Goal: Task Accomplishment & Management: Manage account settings

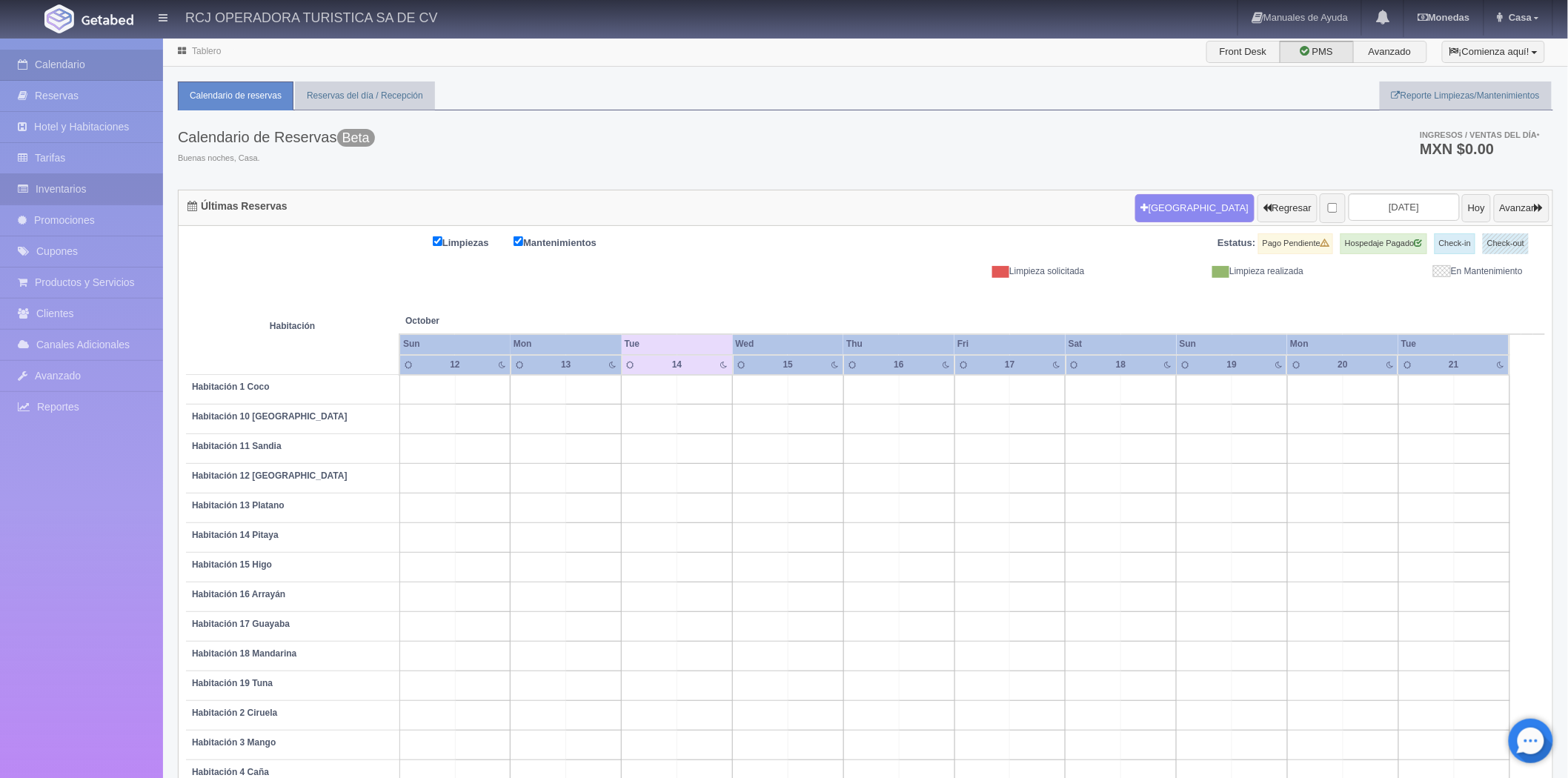
click at [102, 177] on link "Inventarios" at bounding box center [81, 189] width 163 height 31
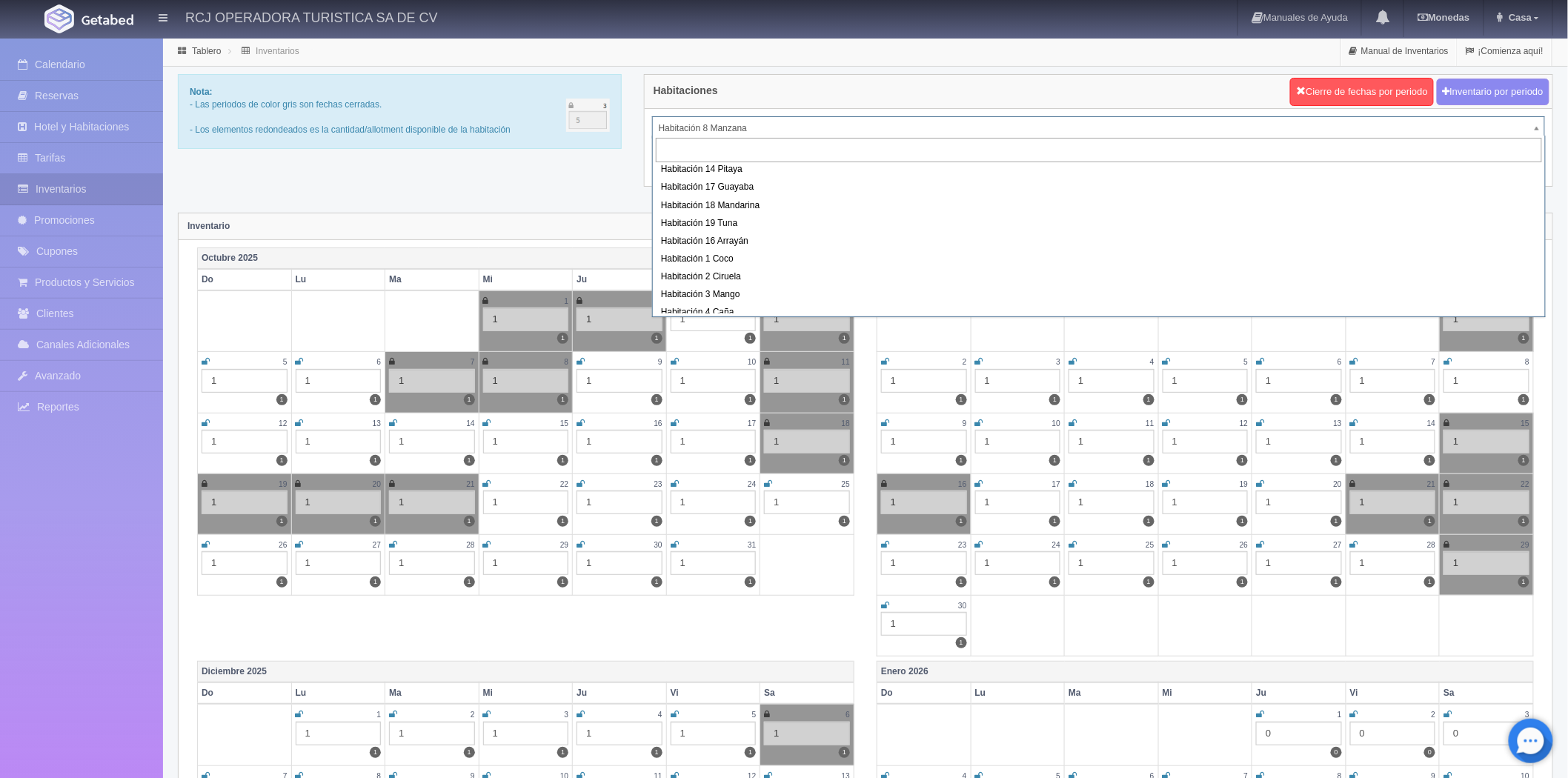
scroll to position [190, 0]
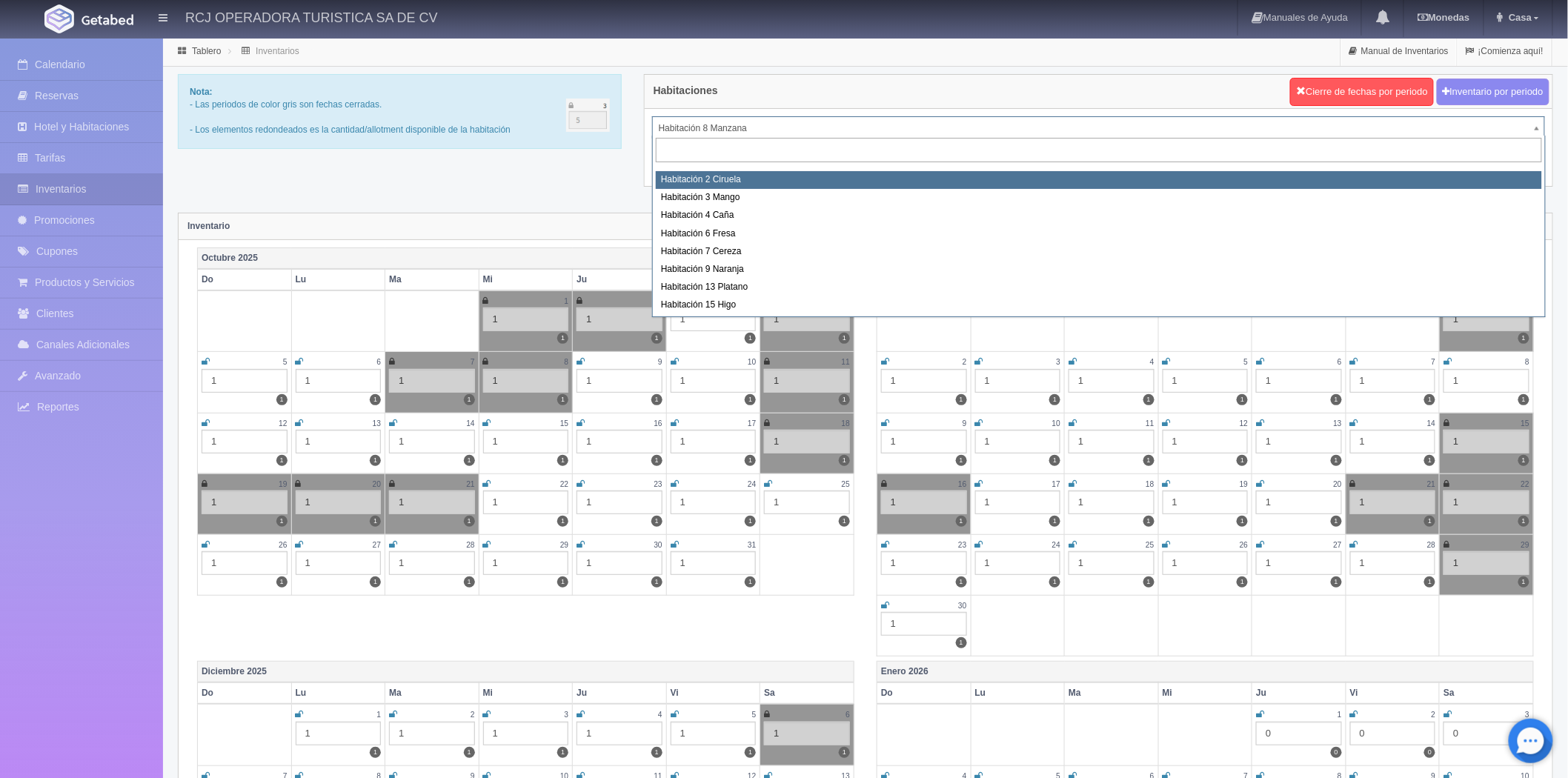
select select "1607"
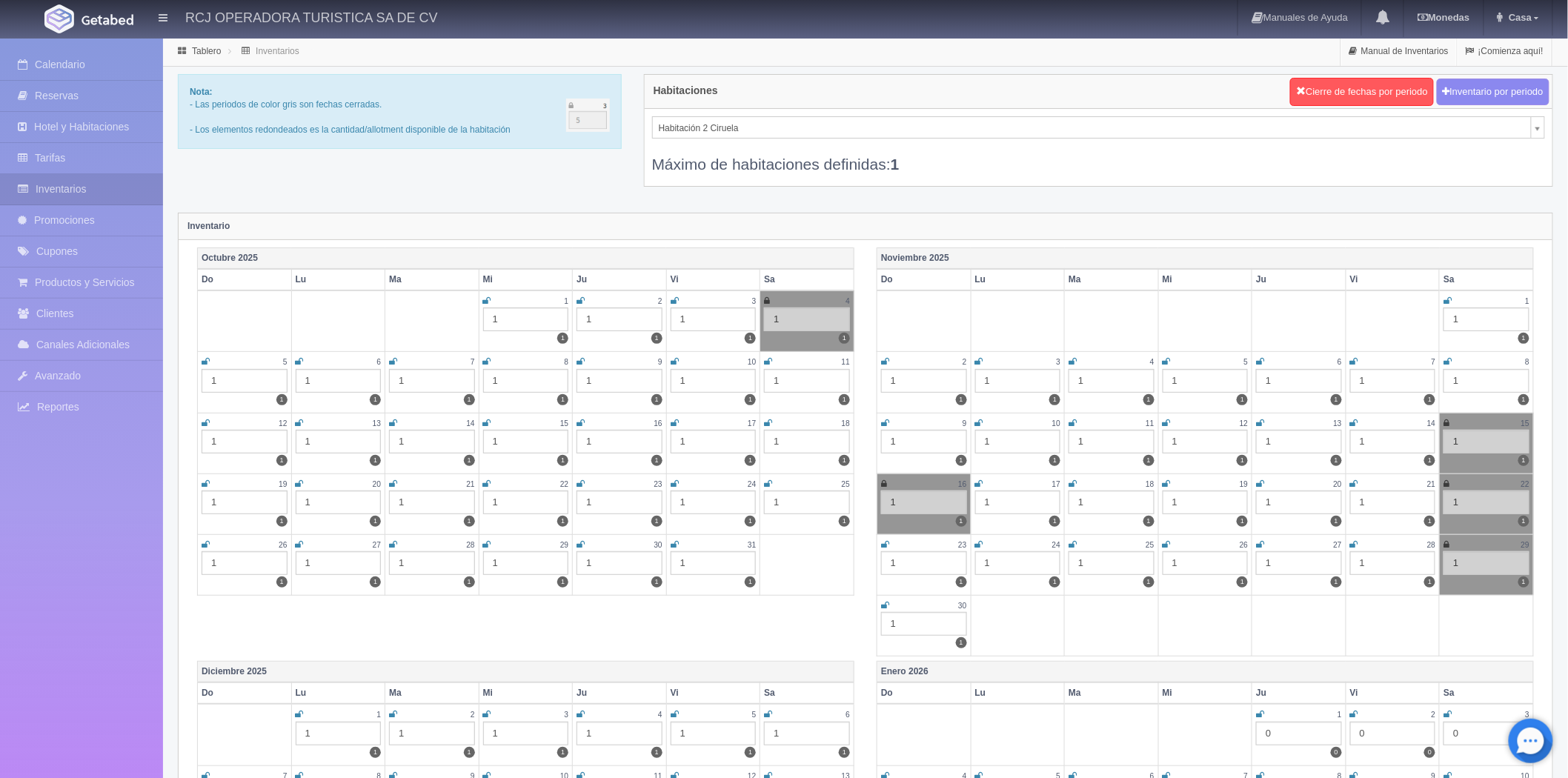
click at [389, 422] on icon at bounding box center [393, 422] width 8 height 9
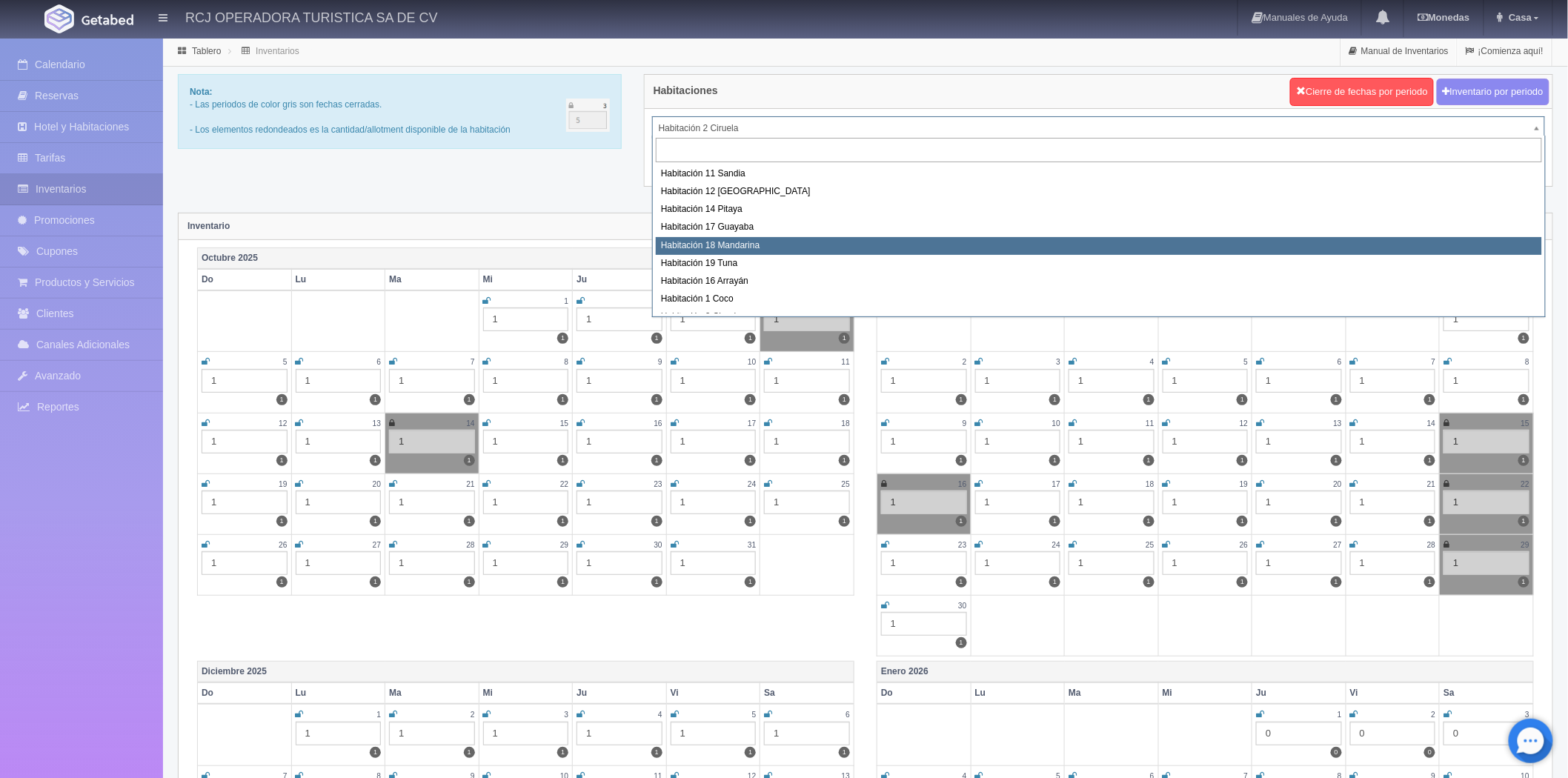
scroll to position [135, 0]
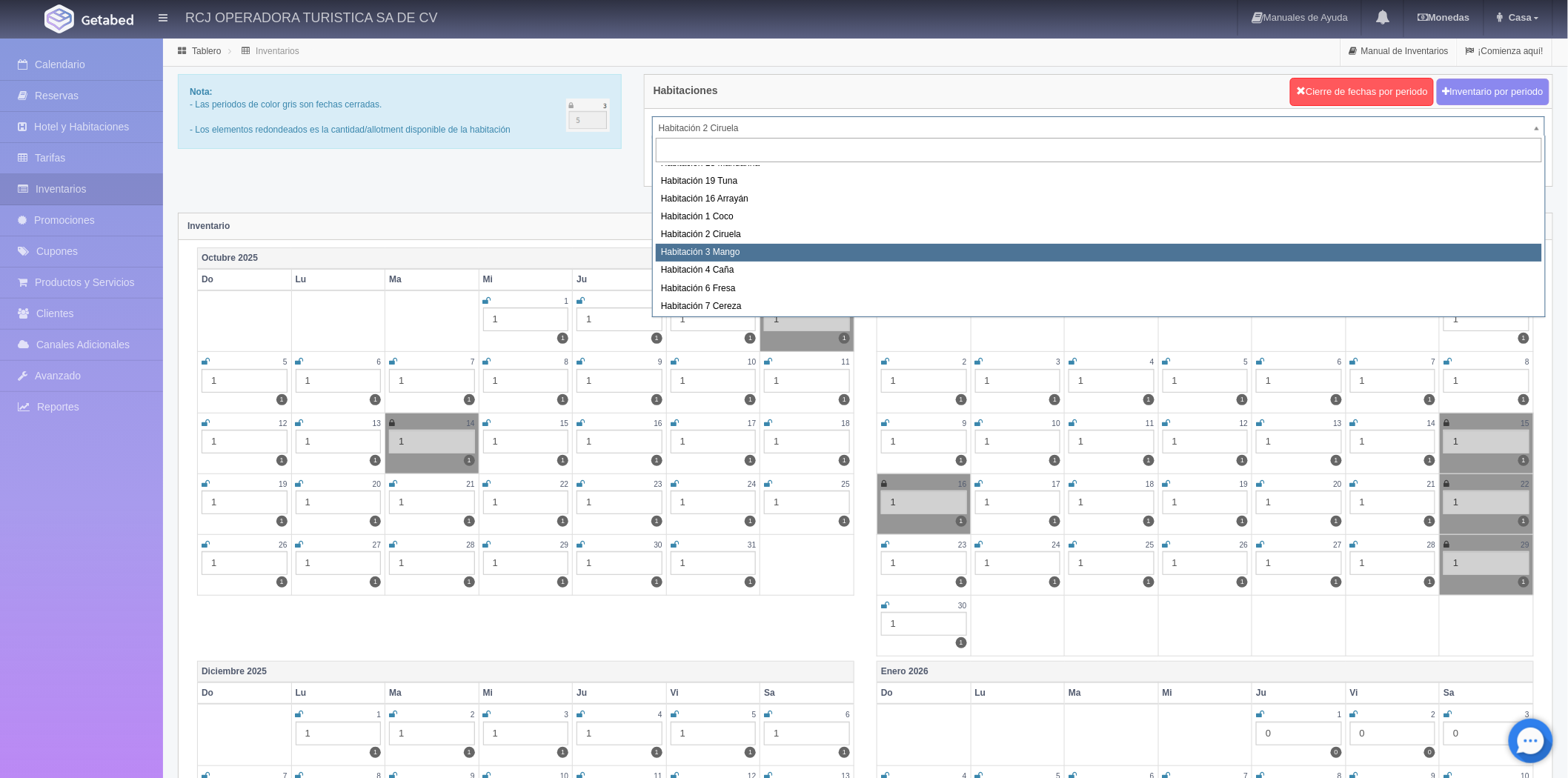
select select "1608"
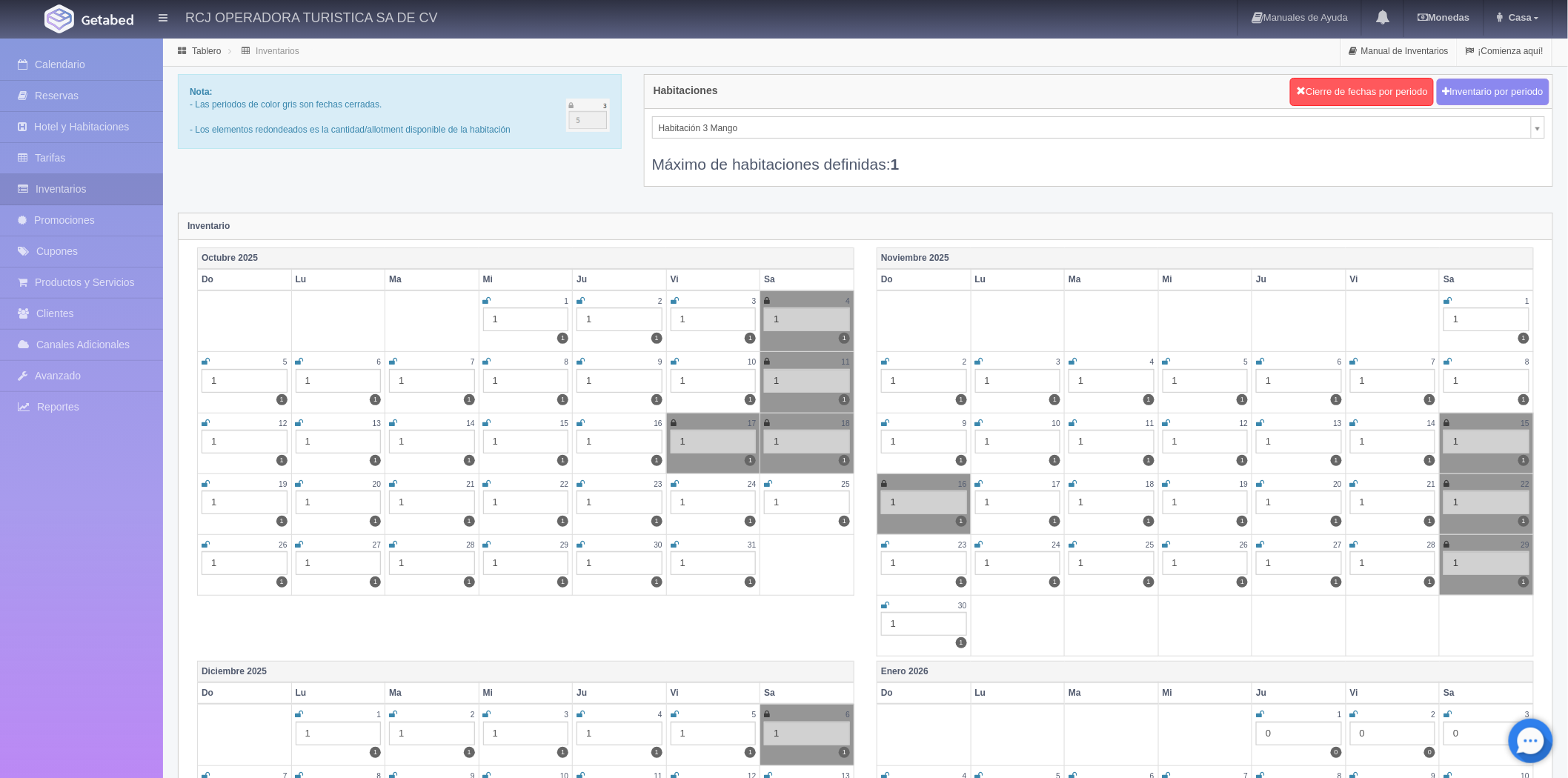
click at [394, 420] on icon at bounding box center [393, 422] width 8 height 9
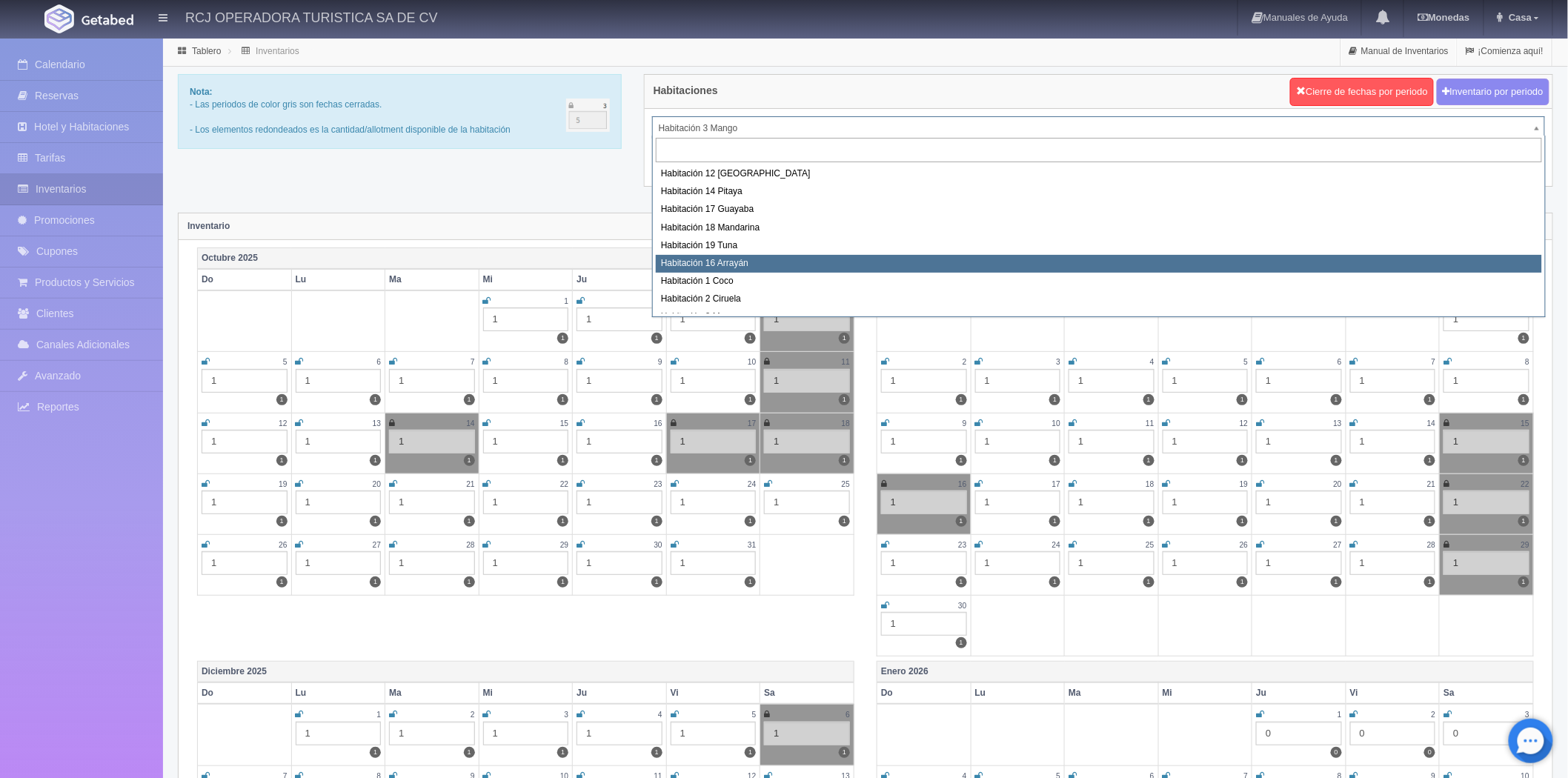
scroll to position [153, 0]
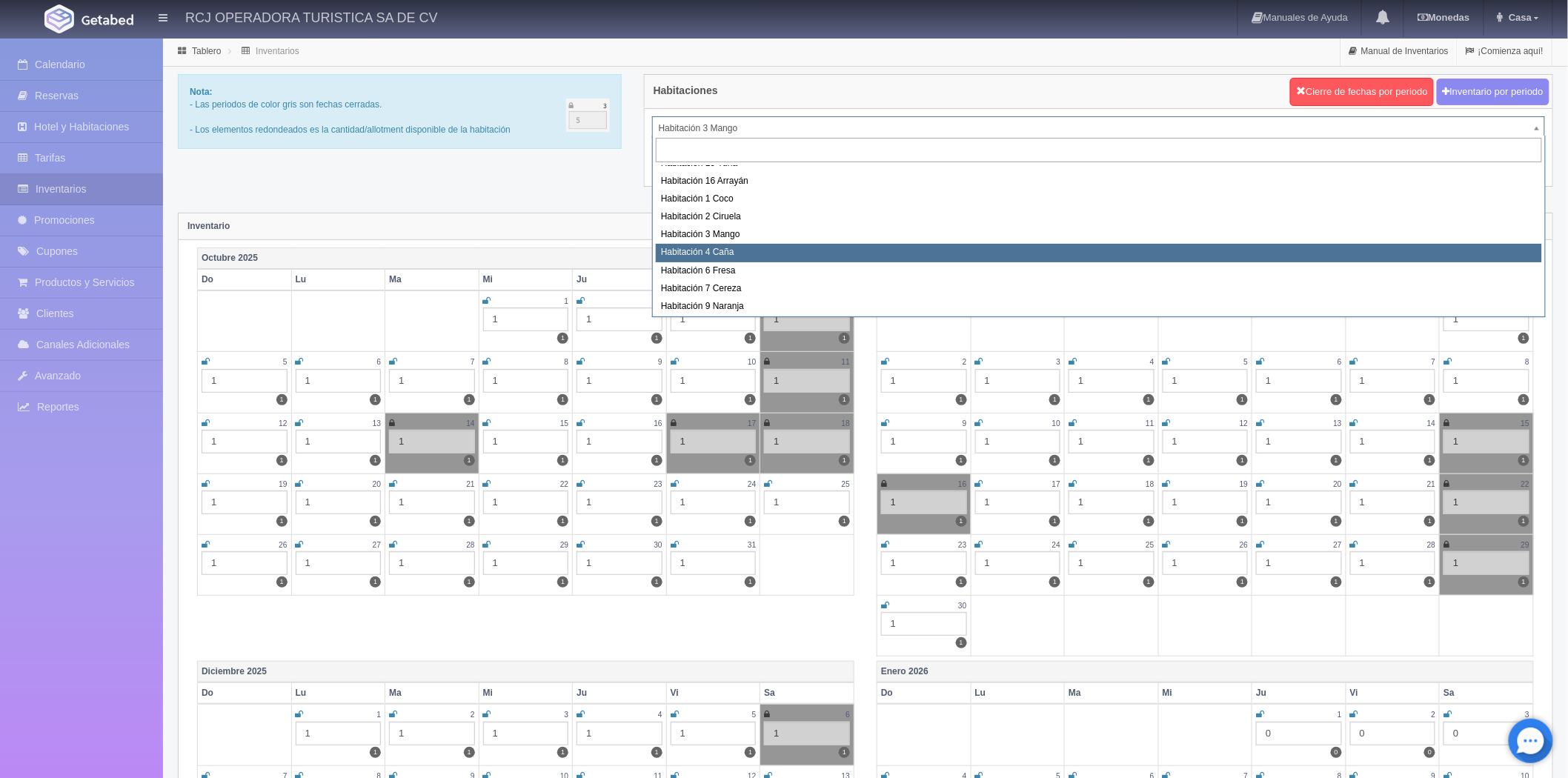
select select "1609"
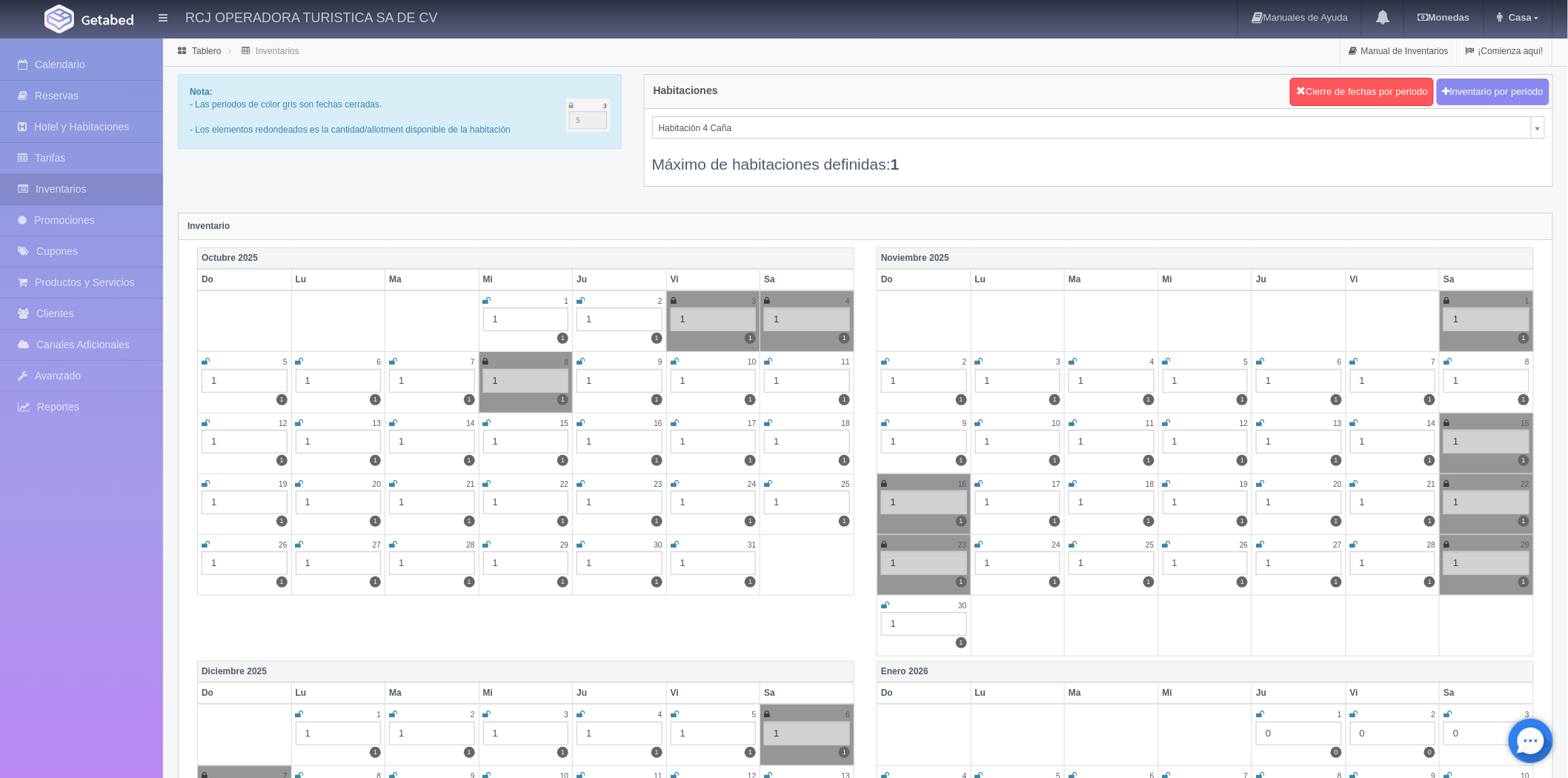
click at [390, 421] on icon at bounding box center [393, 422] width 8 height 9
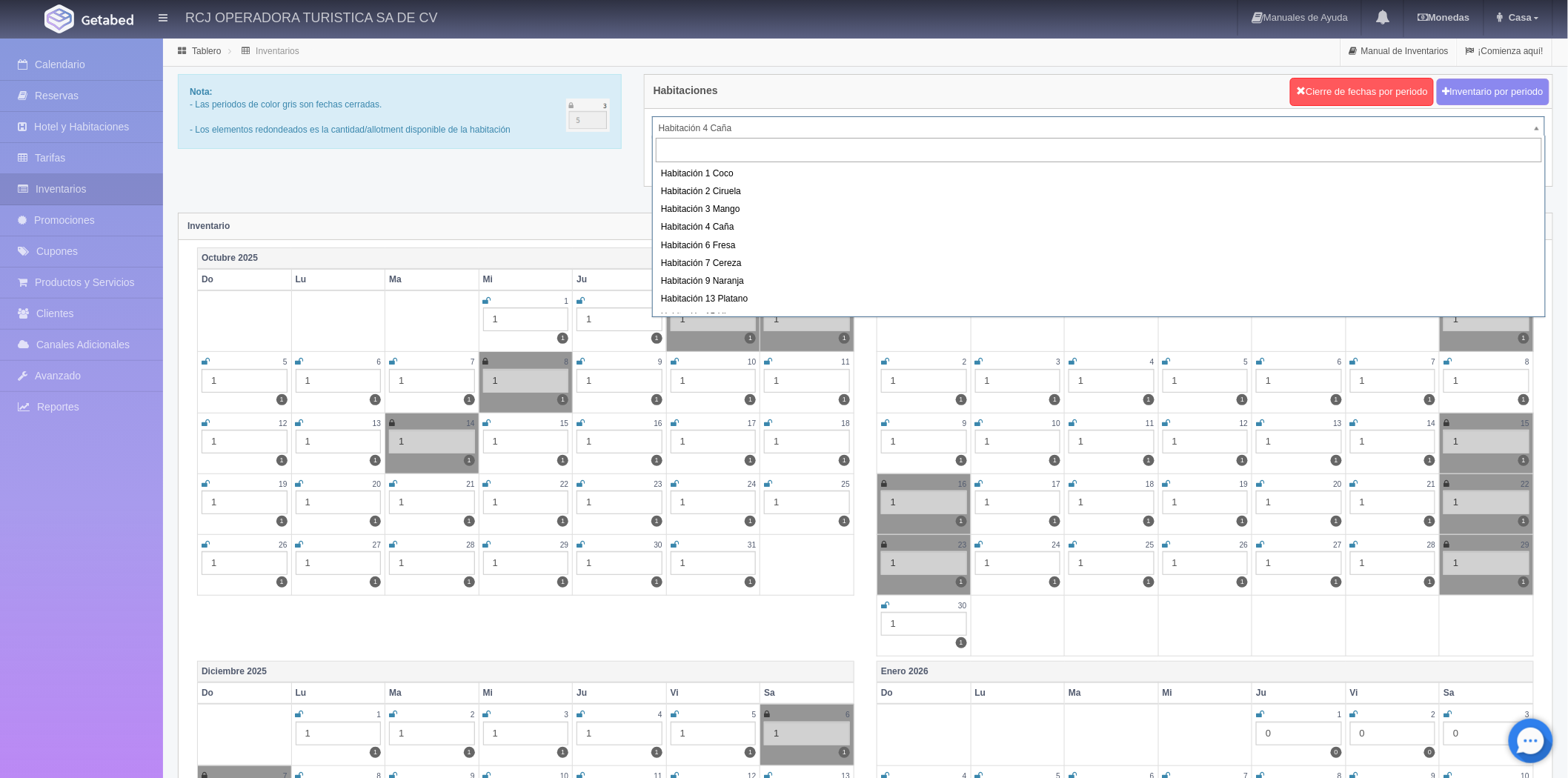
scroll to position [190, 0]
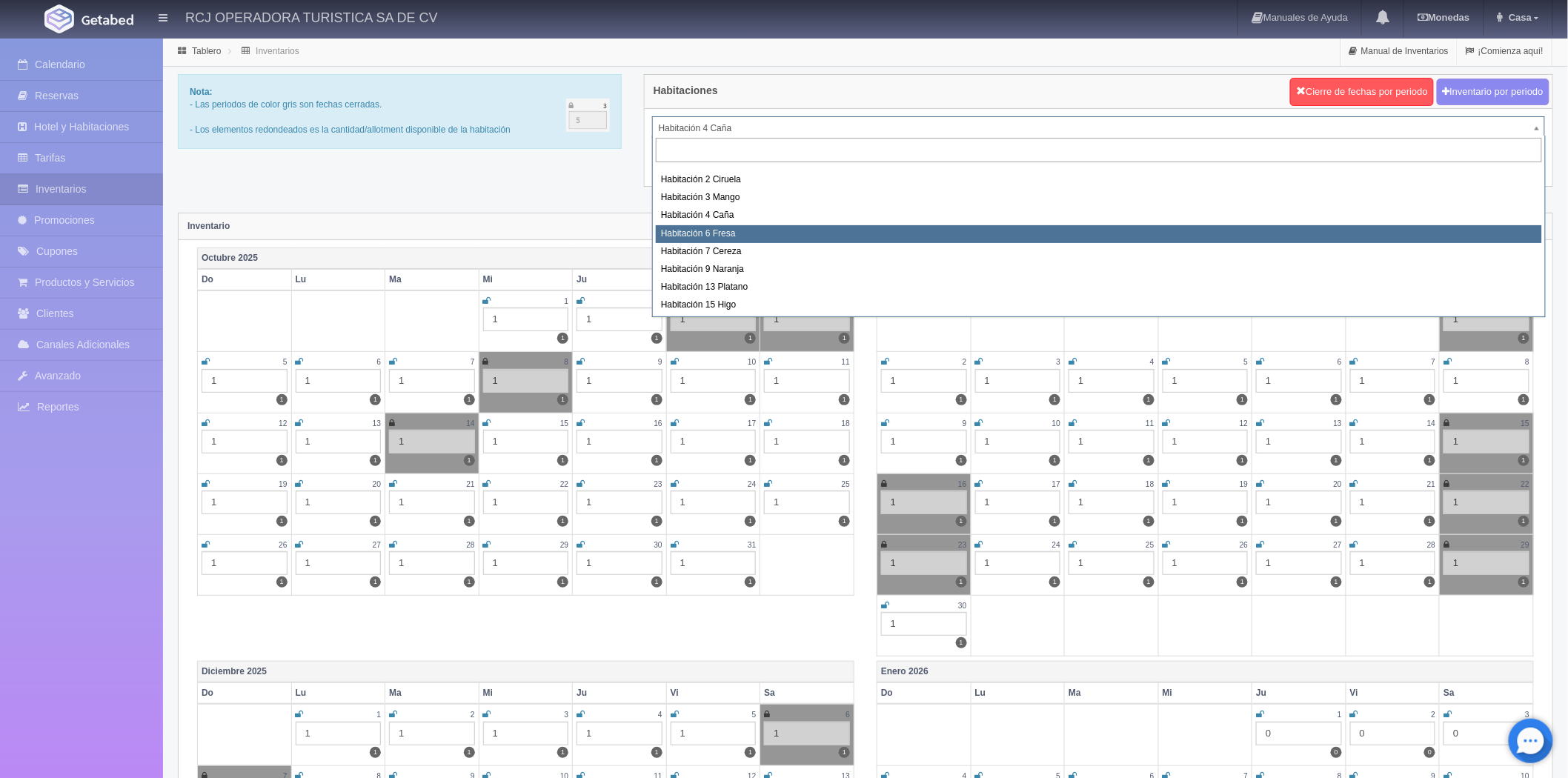
select select "1610"
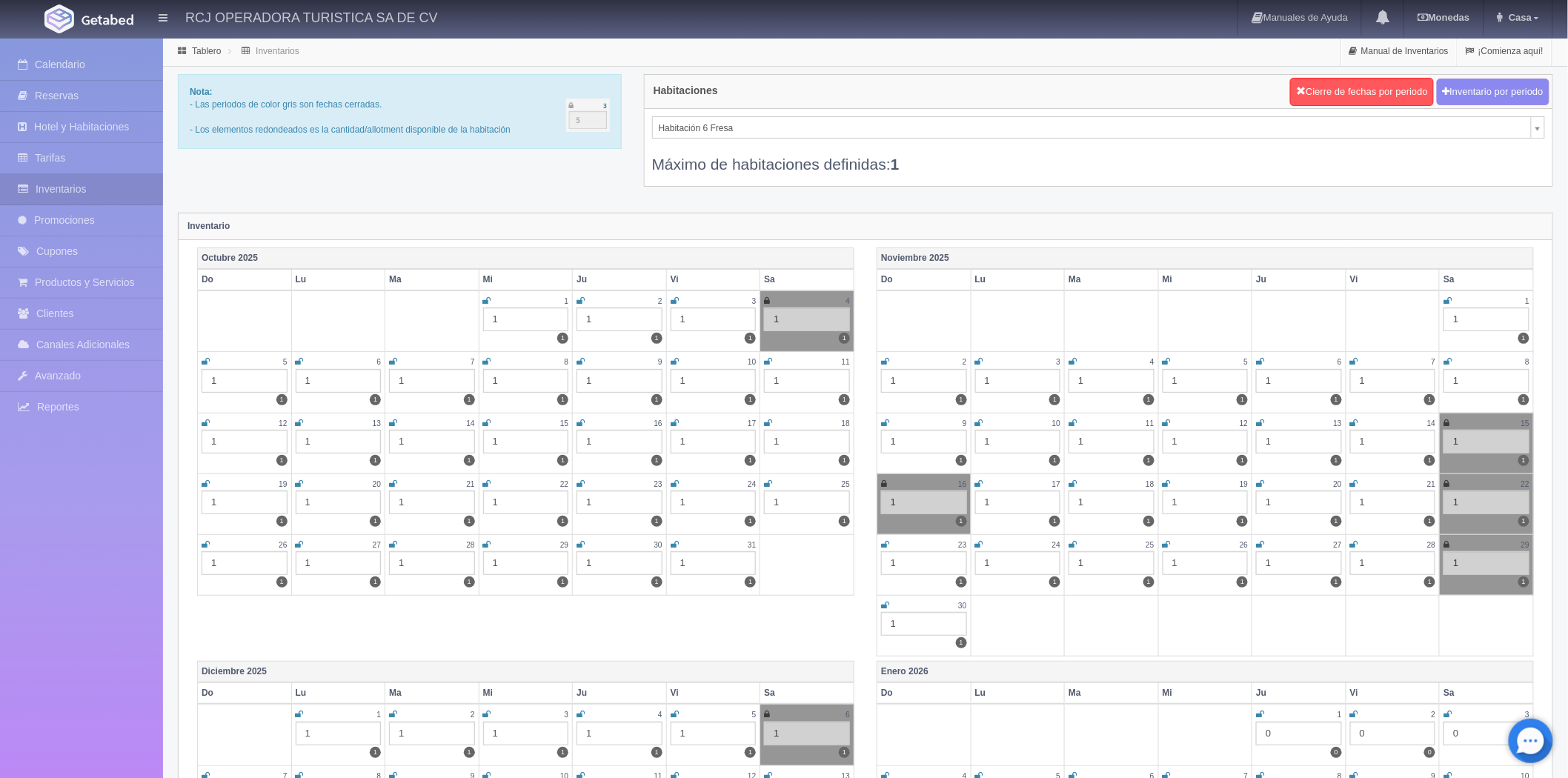
click at [397, 426] on link at bounding box center [393, 423] width 8 height 13
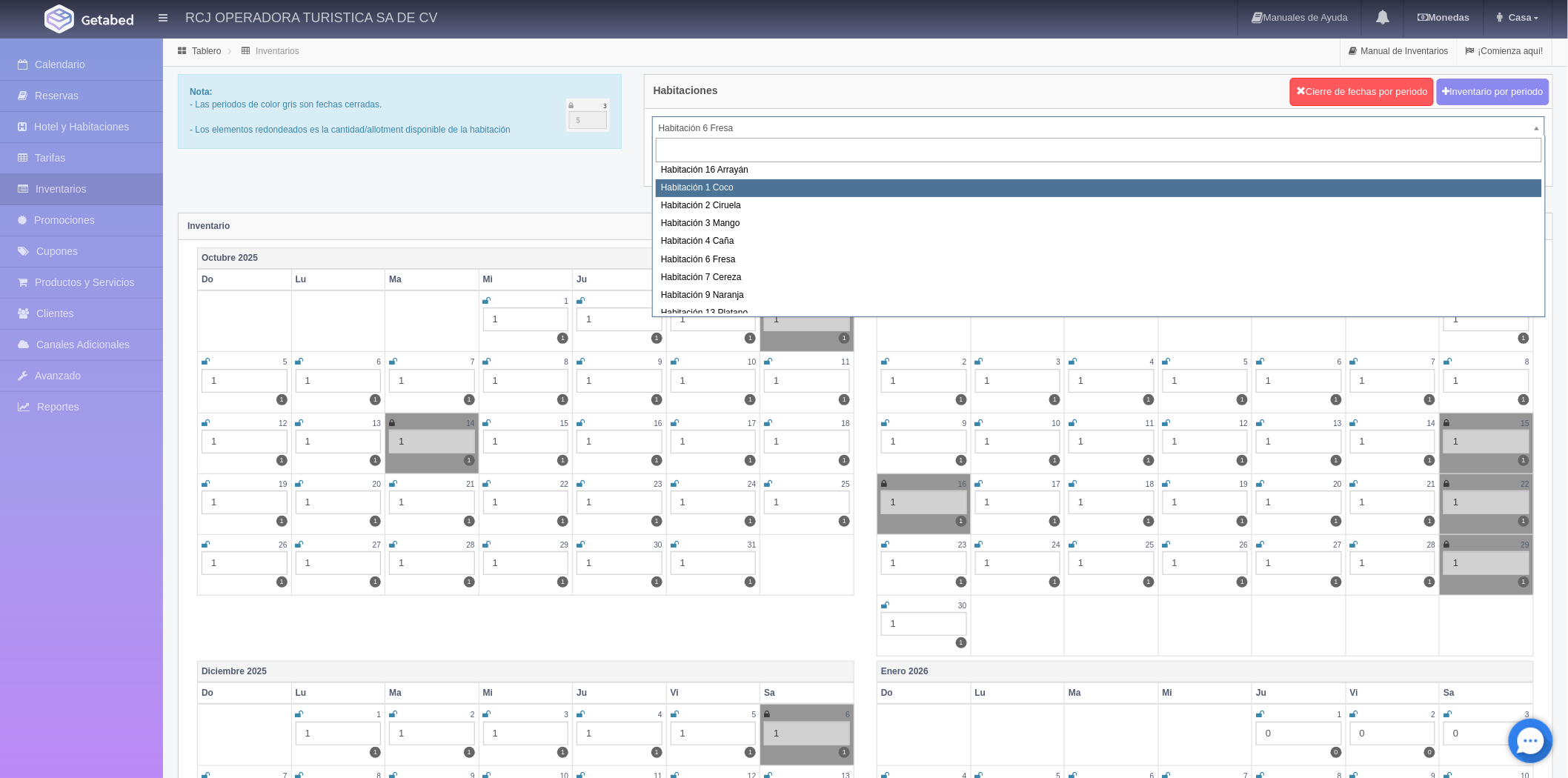
scroll to position [190, 0]
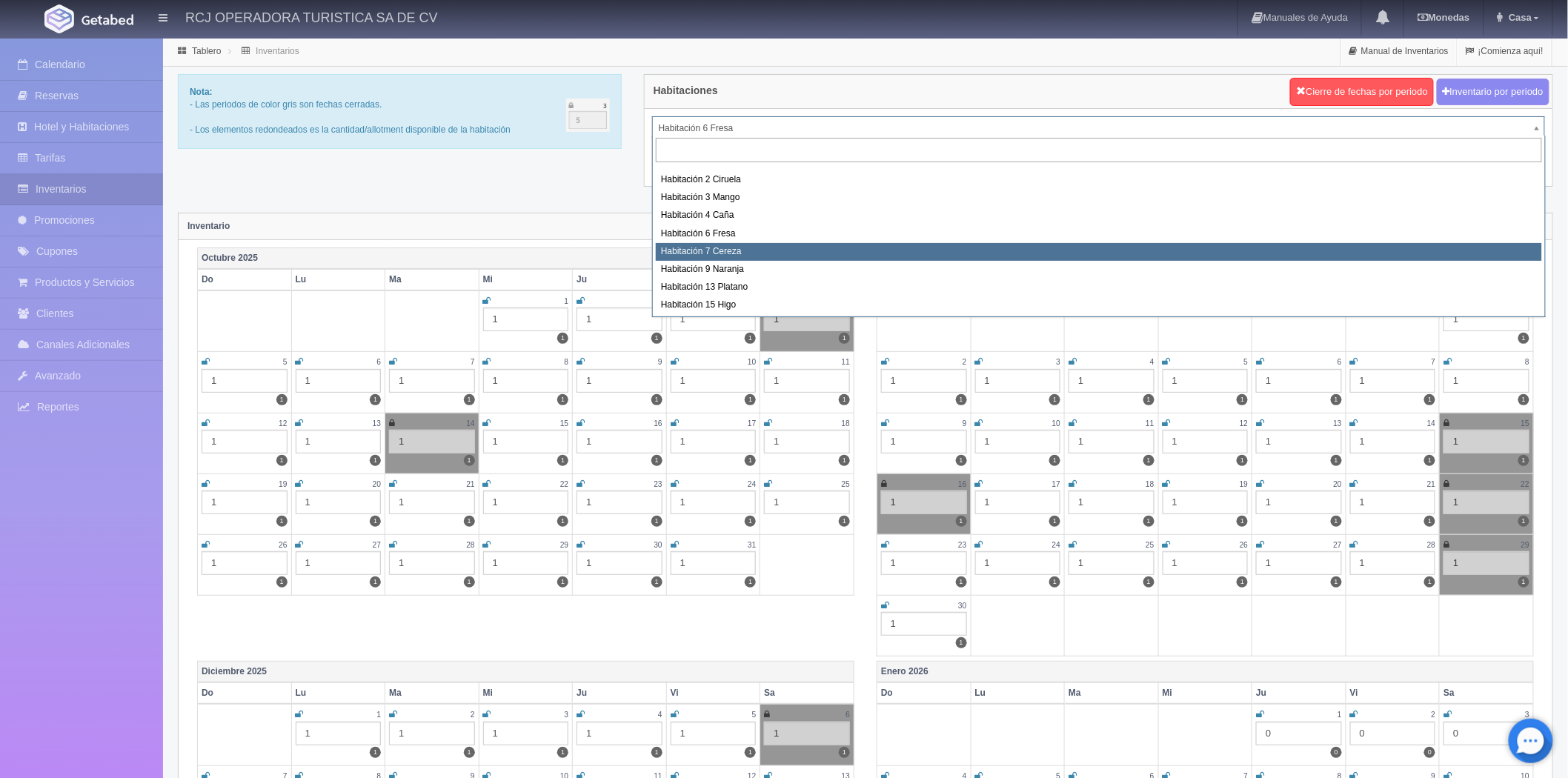
select select "1611"
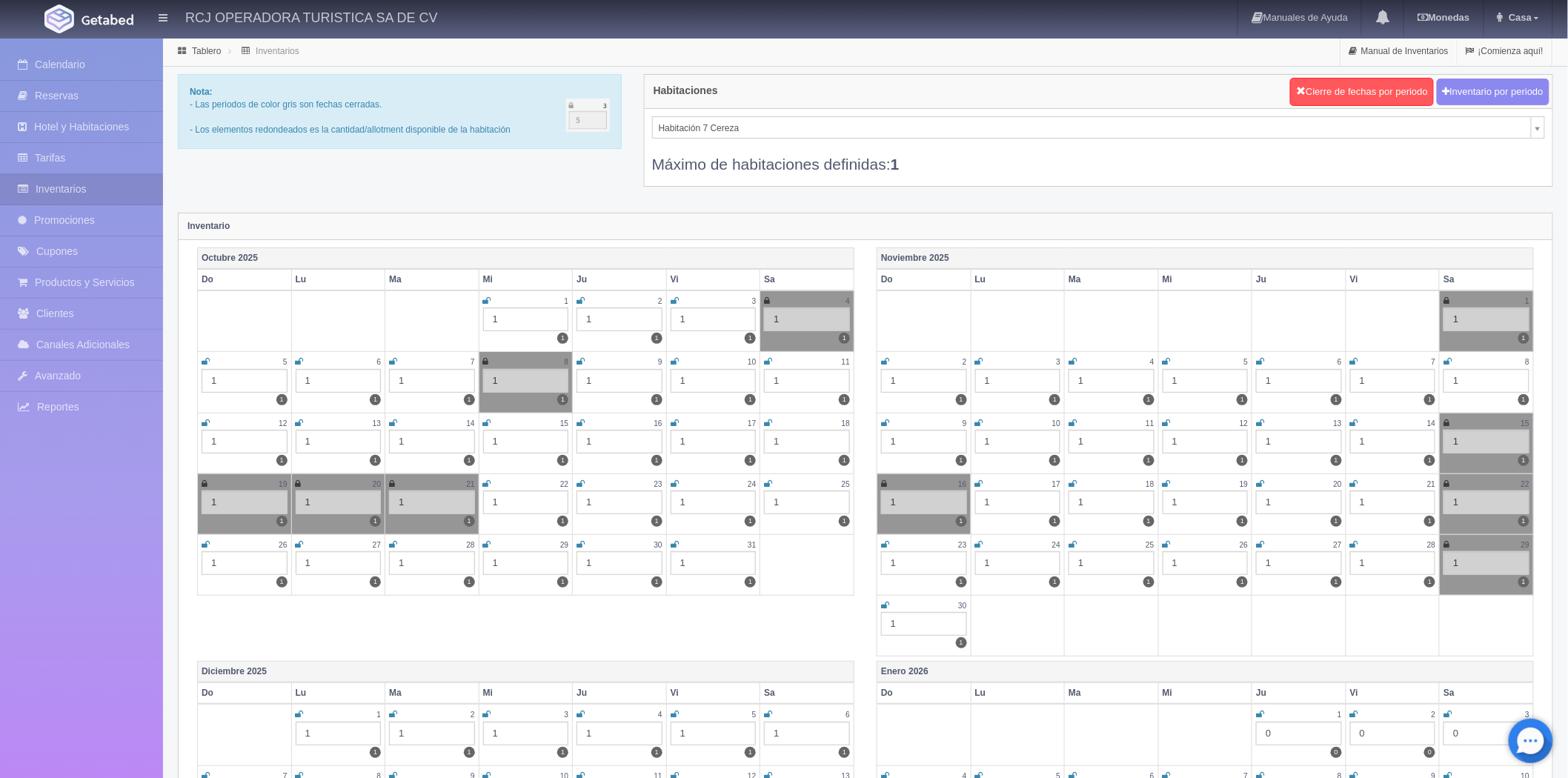
click at [393, 424] on icon at bounding box center [393, 422] width 8 height 9
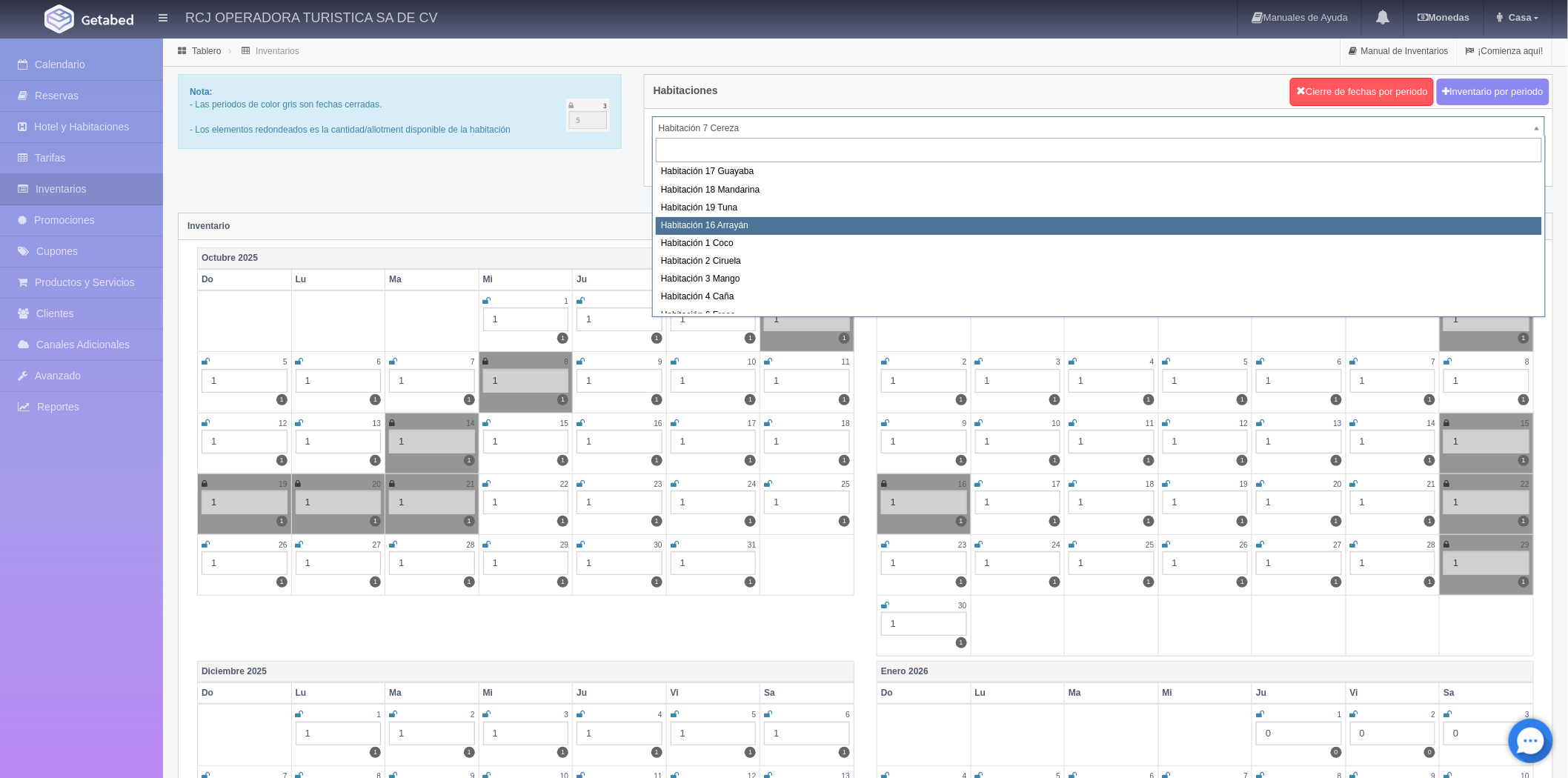
scroll to position [27, 0]
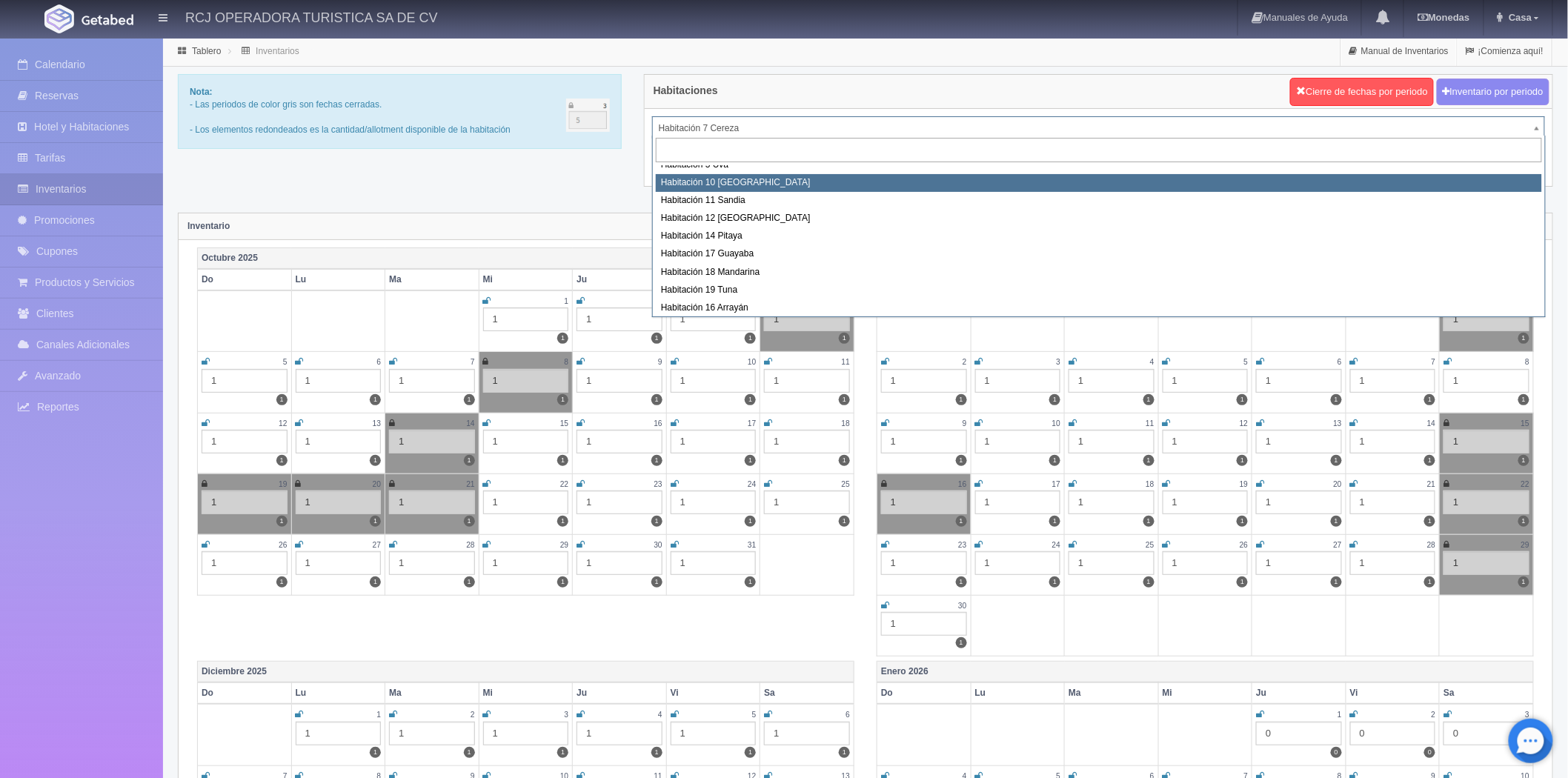
select select "1574"
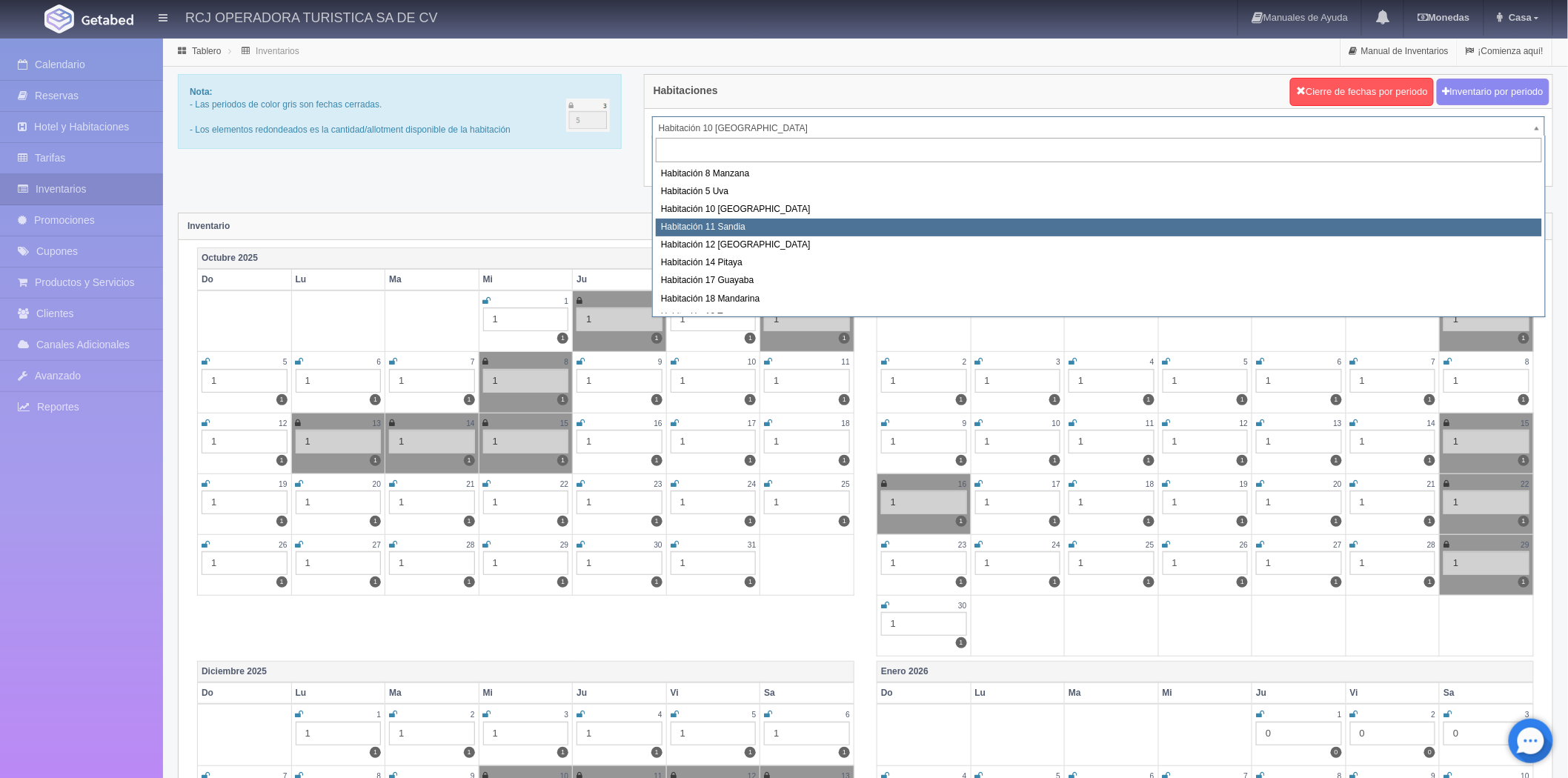
select select "1575"
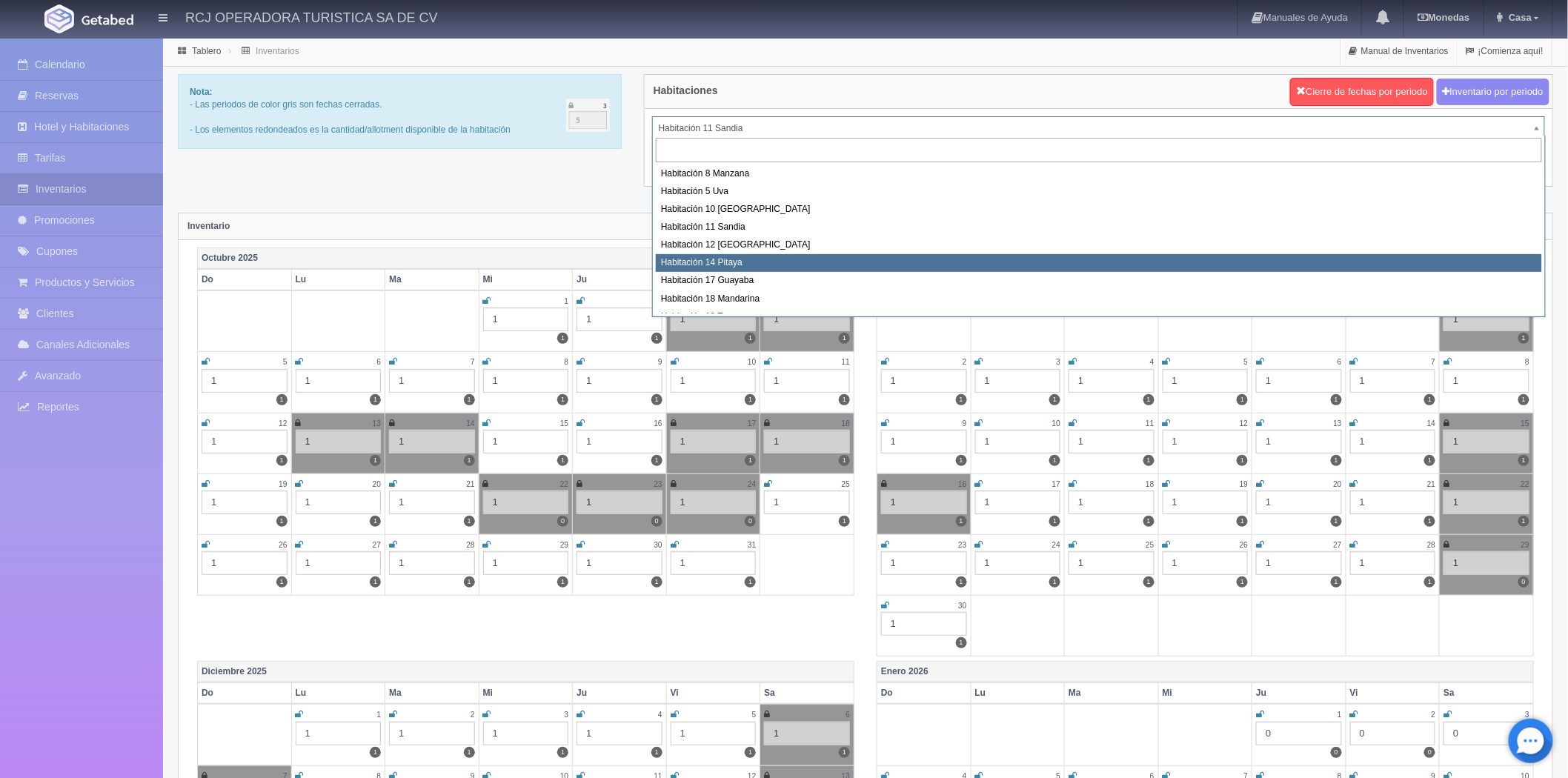
select select "1577"
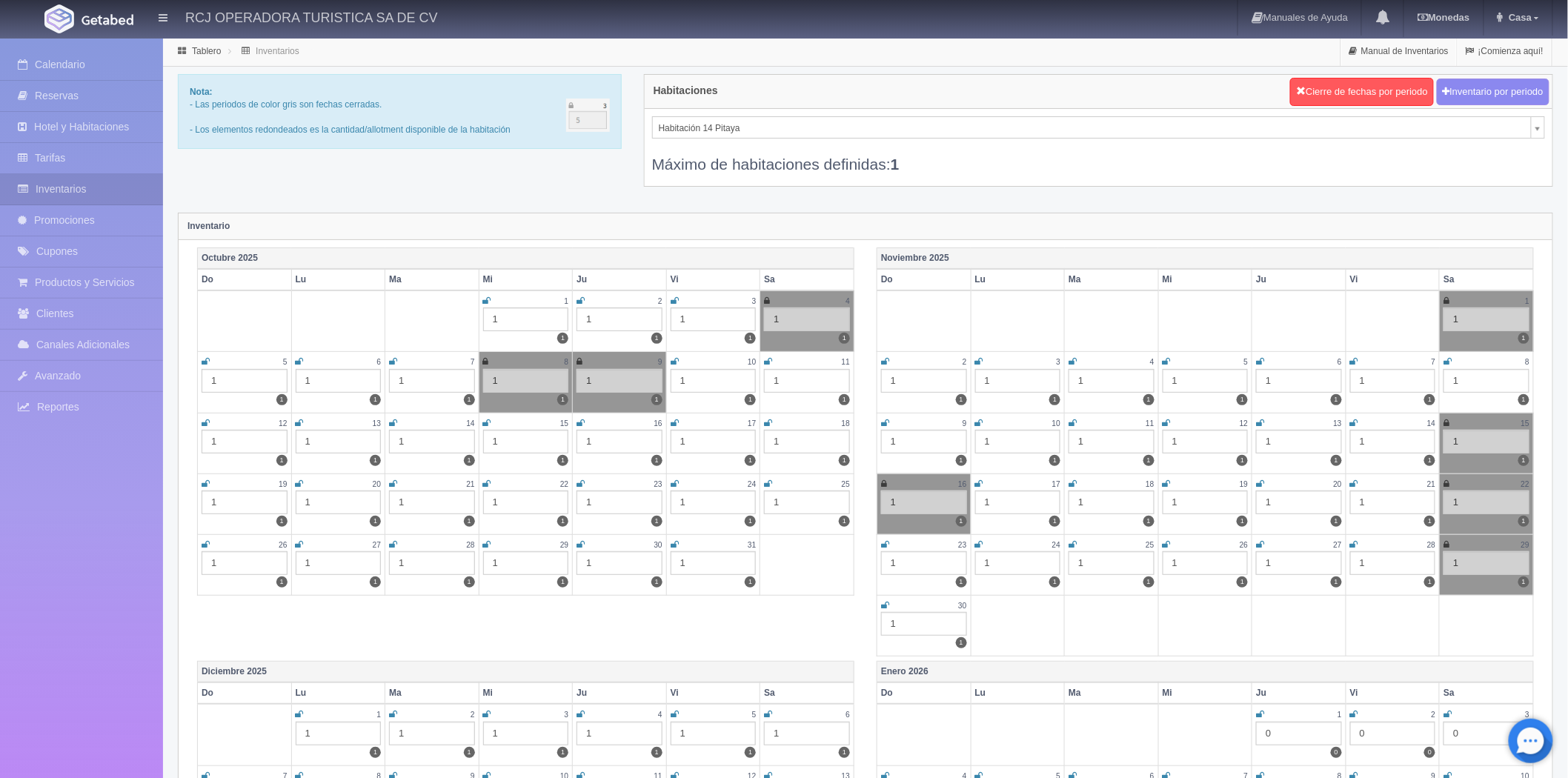
click at [404, 431] on div "1" at bounding box center [432, 441] width 86 height 23
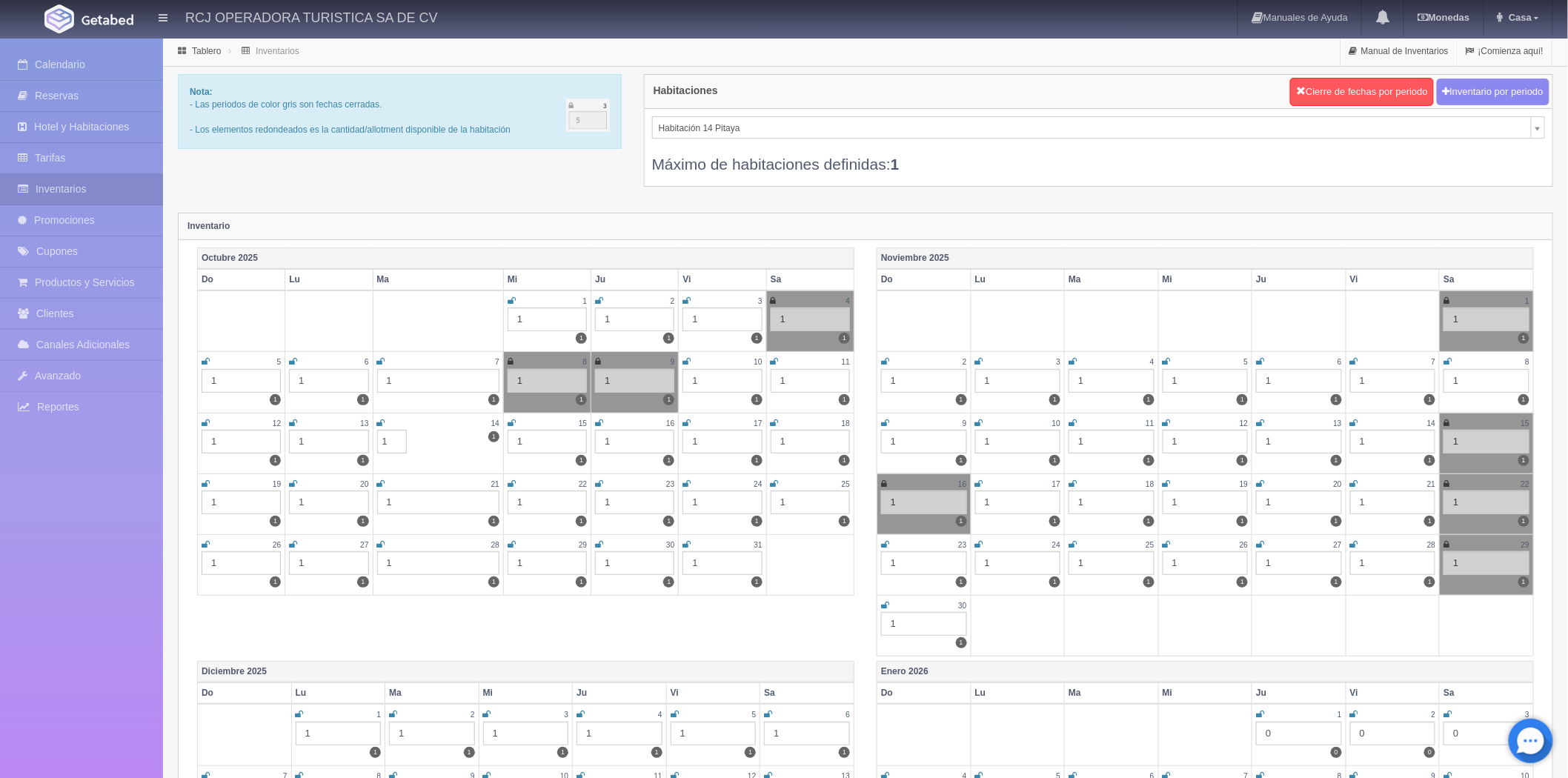
click at [380, 418] on icon at bounding box center [382, 422] width 8 height 9
click at [387, 437] on input "1" at bounding box center [392, 441] width 30 height 23
click at [400, 439] on input "1" at bounding box center [392, 441] width 30 height 23
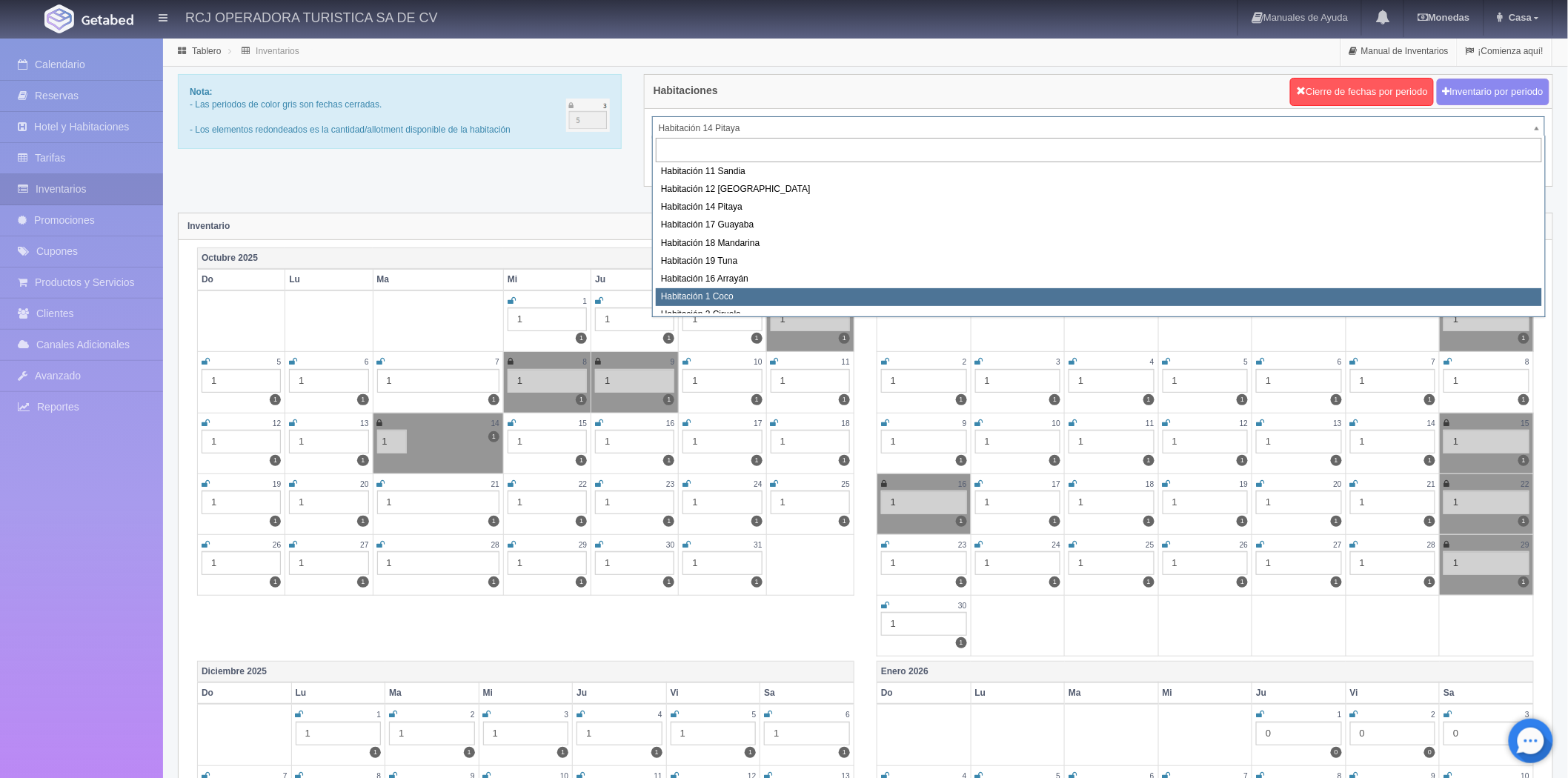
scroll to position [82, 0]
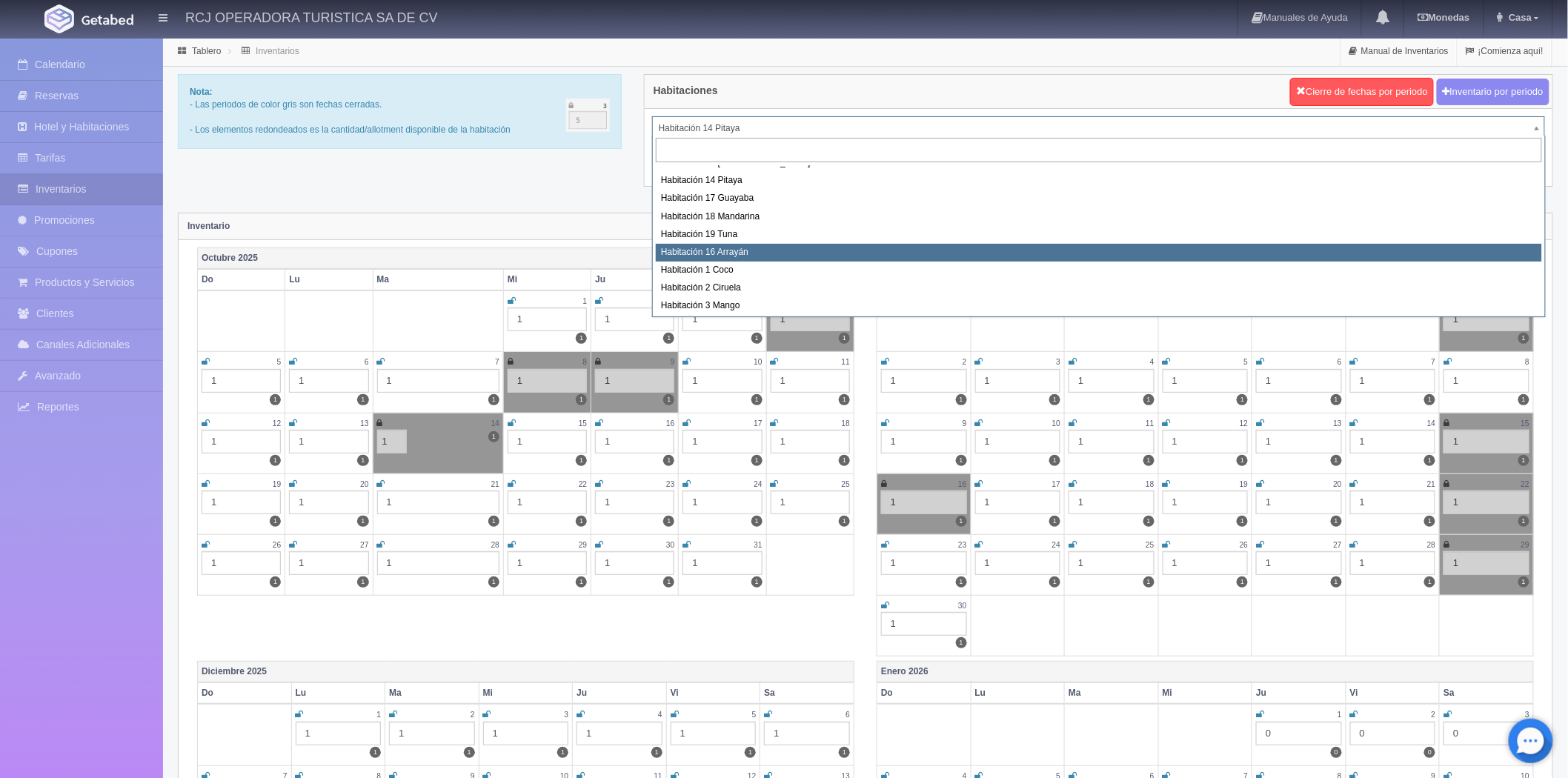
select select "1581"
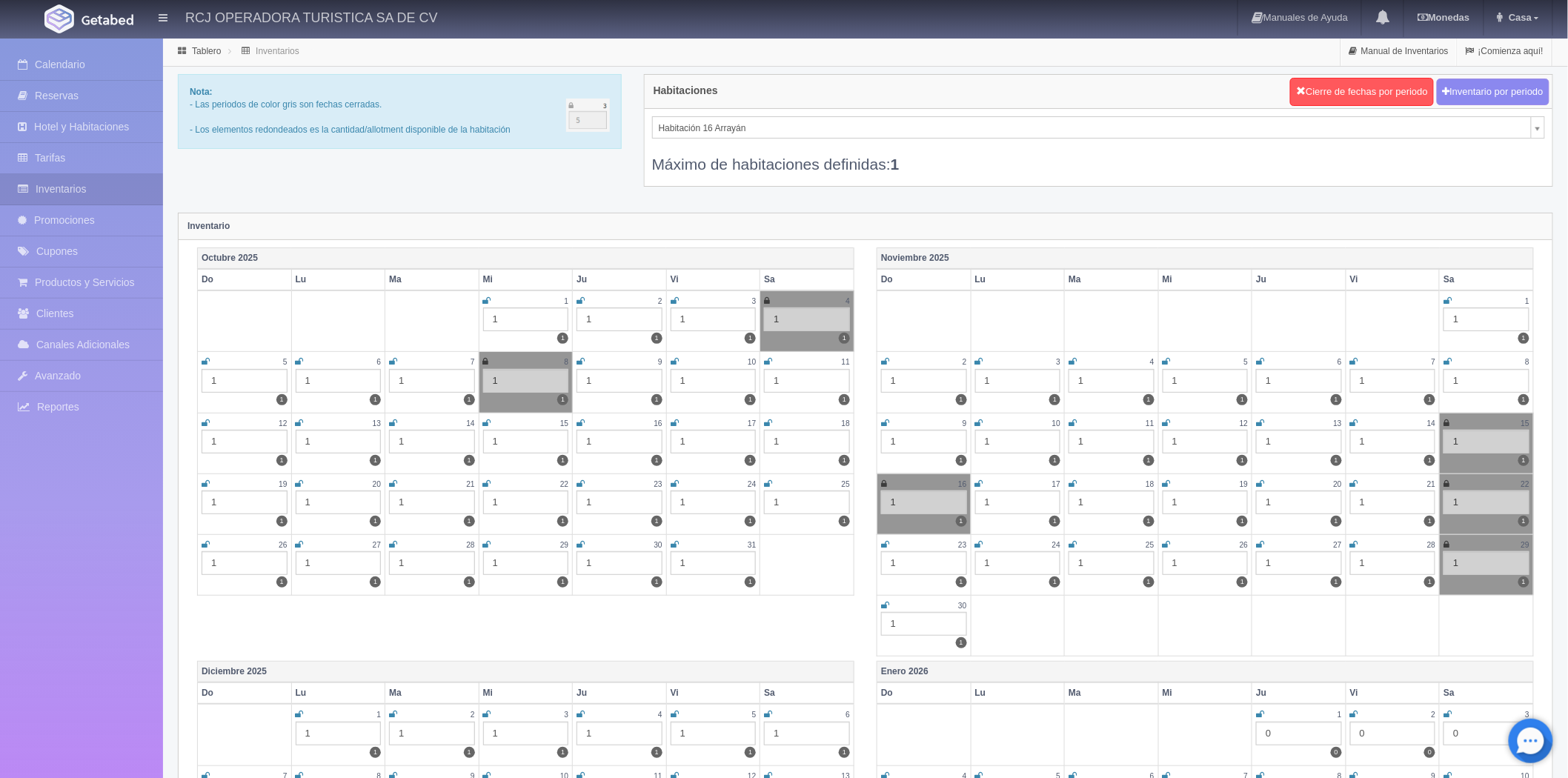
click at [389, 418] on icon at bounding box center [393, 422] width 8 height 9
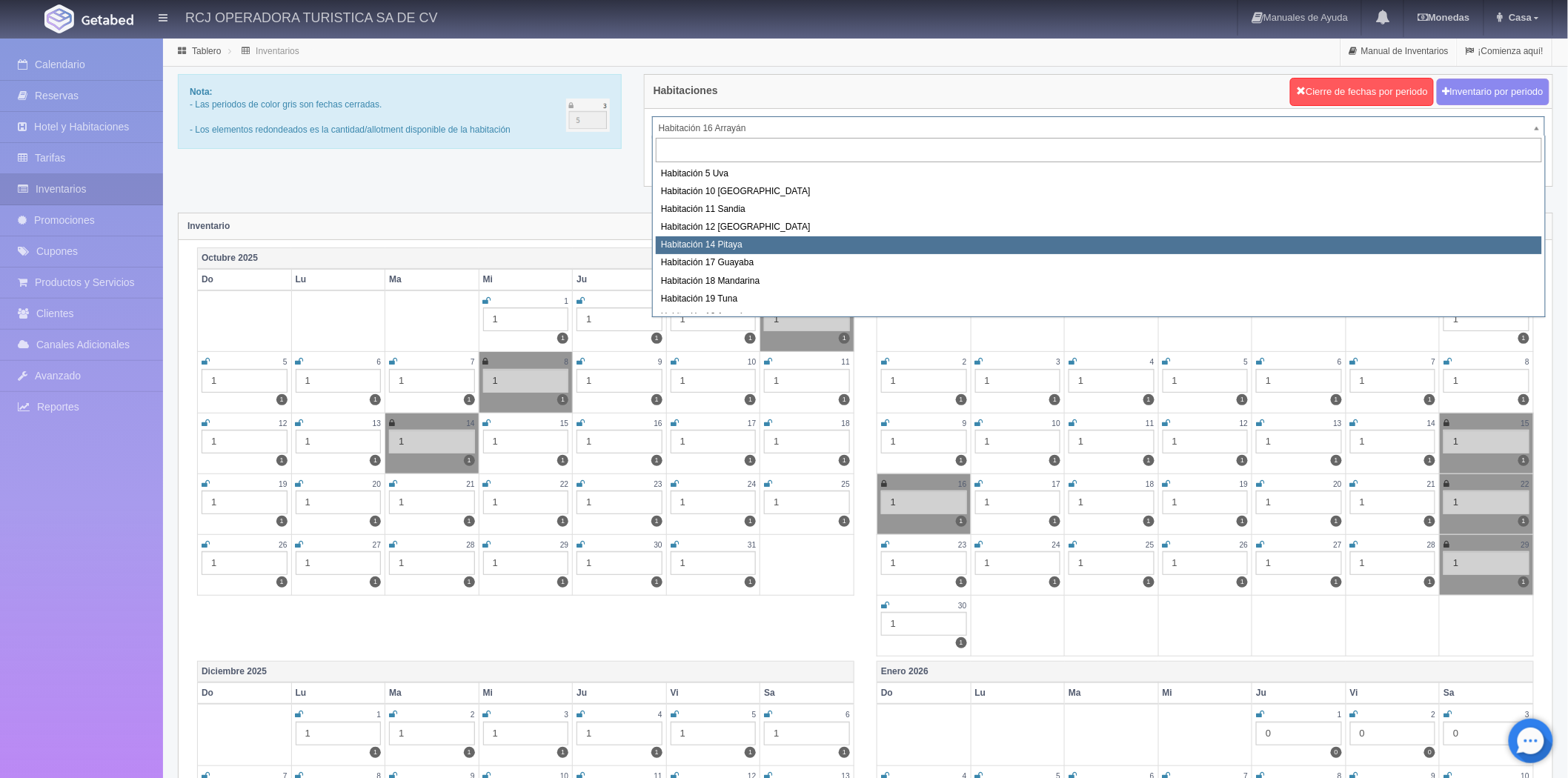
select select "1577"
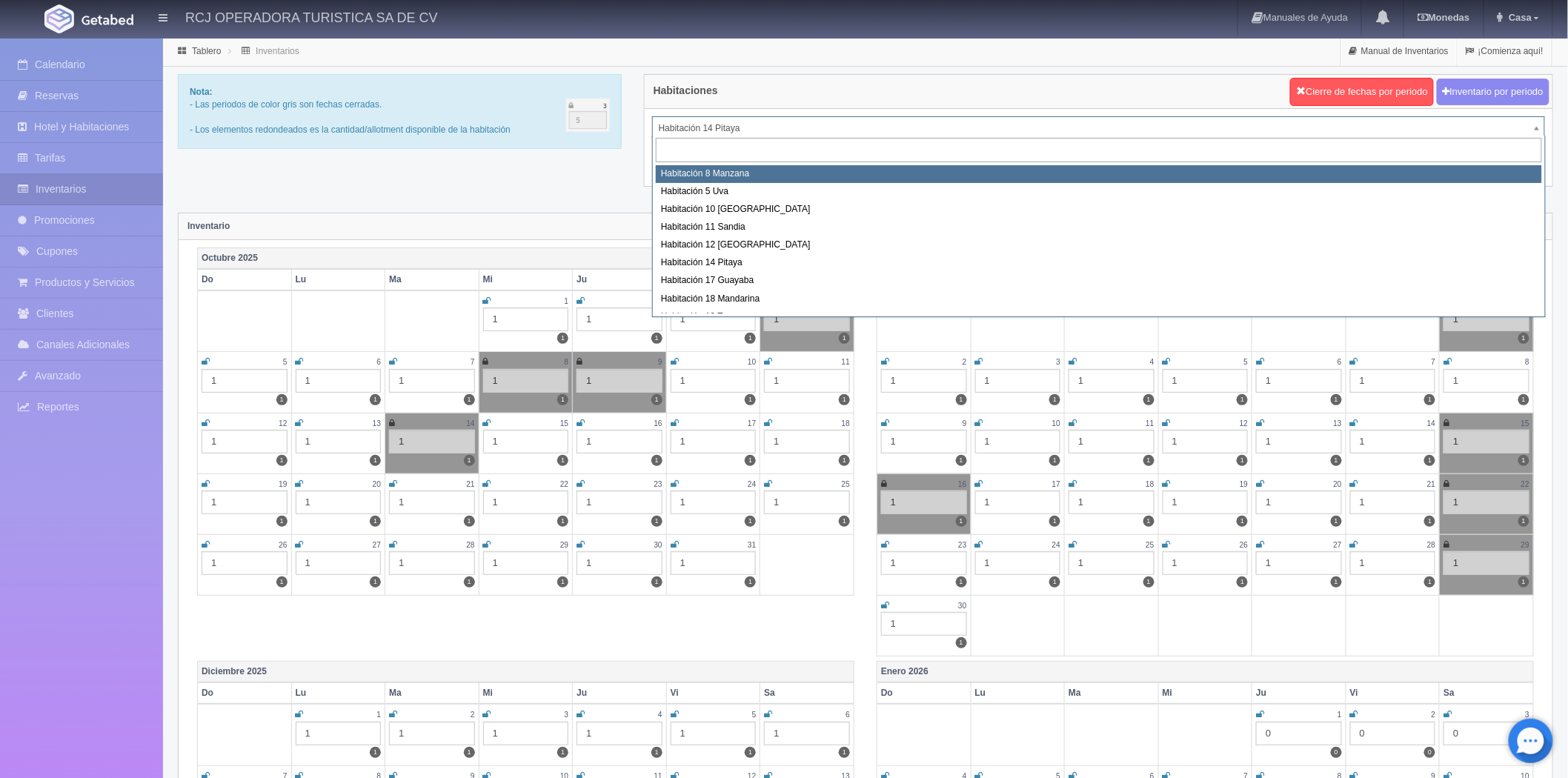
select select "1566"
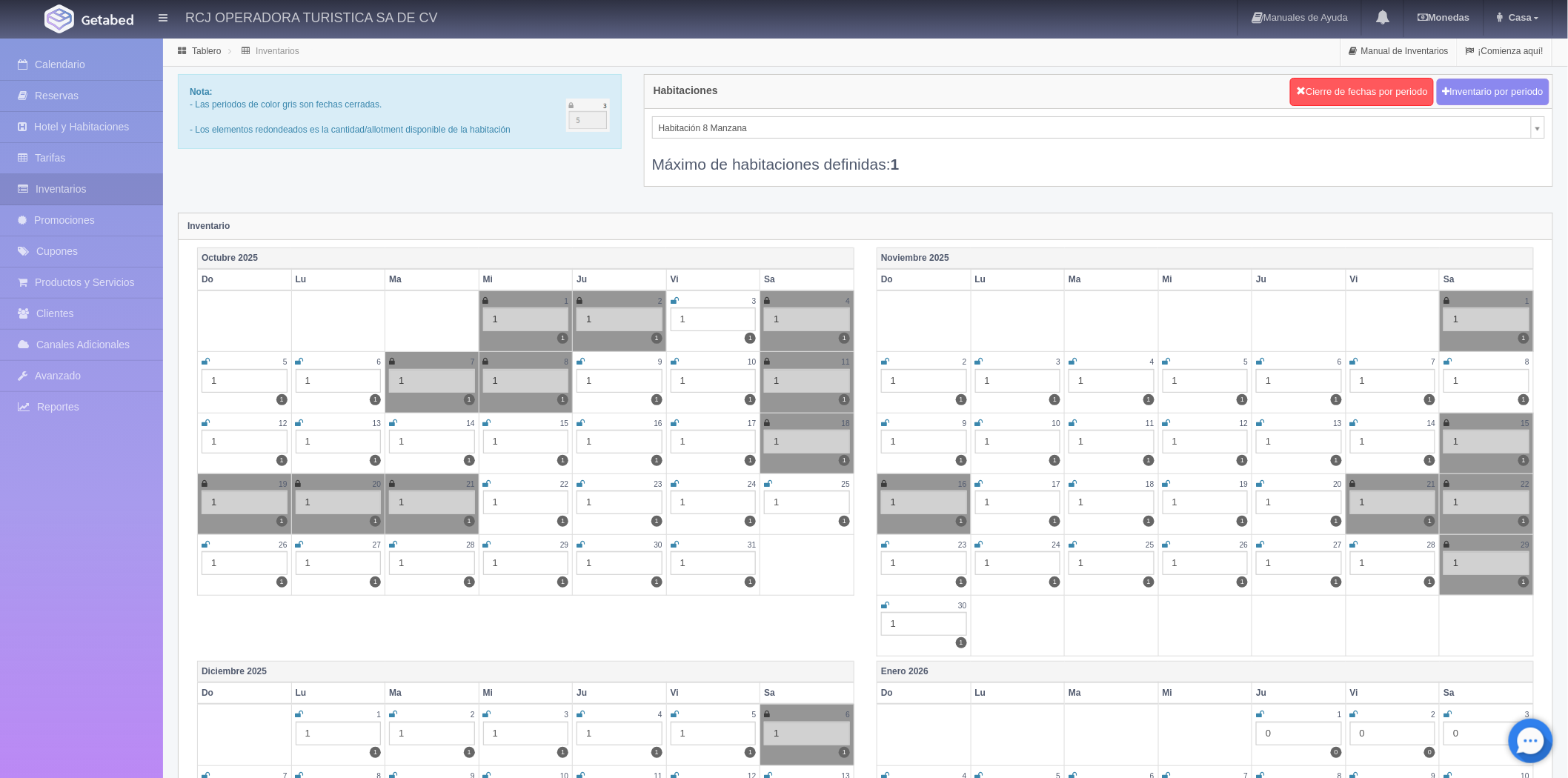
click at [490, 487] on icon at bounding box center [487, 483] width 8 height 9
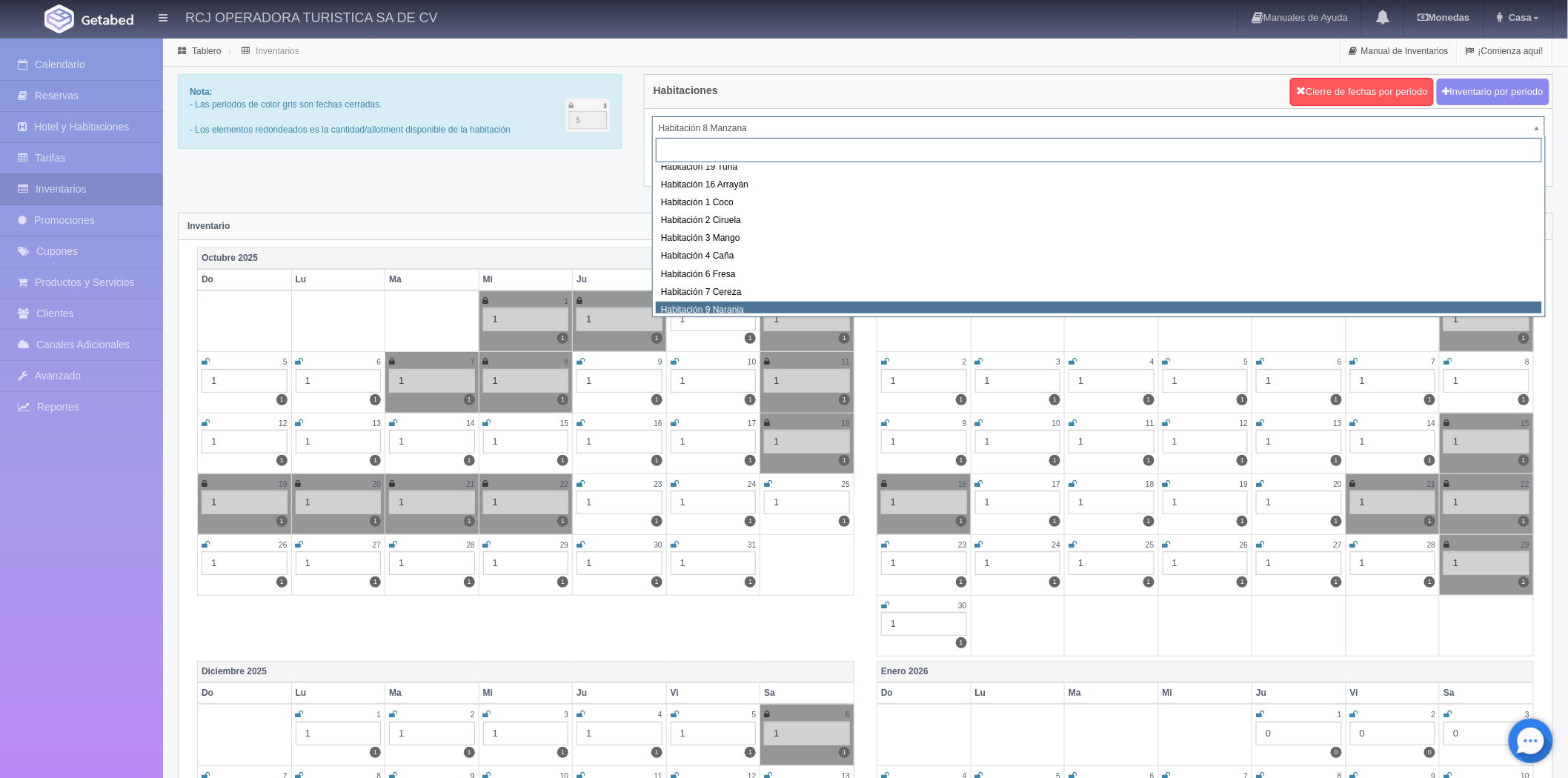
scroll to position [108, 0]
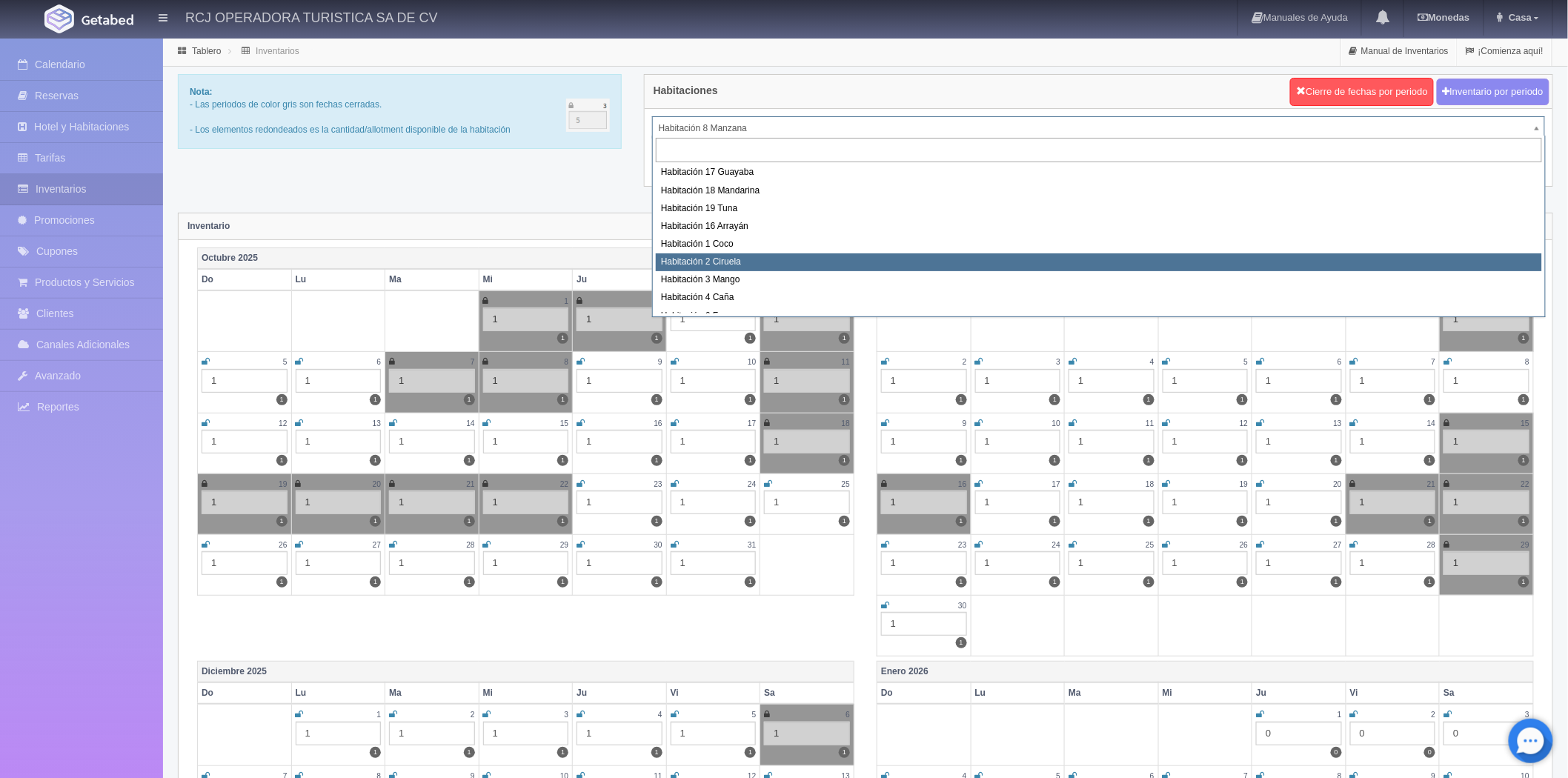
select select "1607"
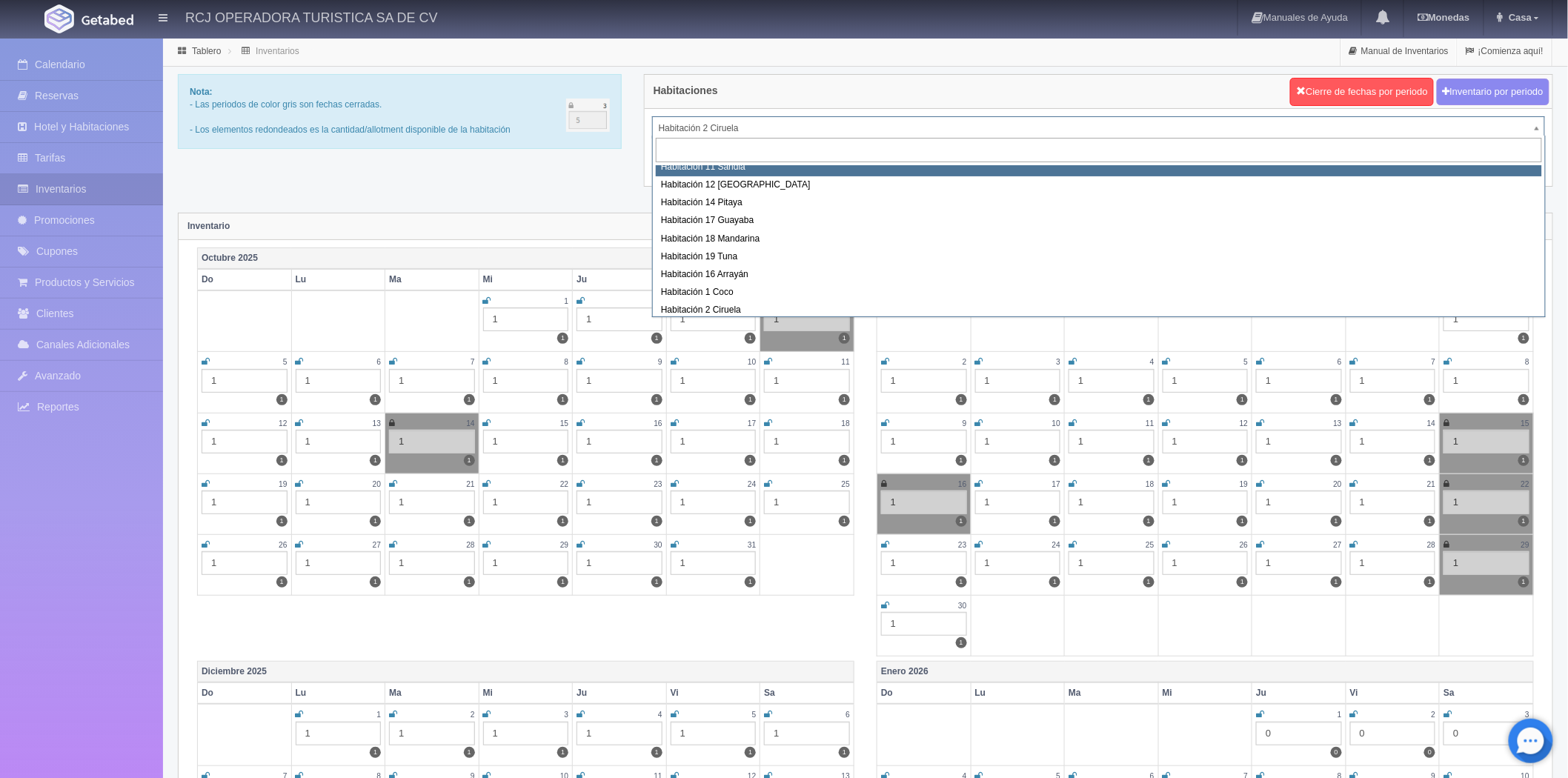
scroll to position [53, 0]
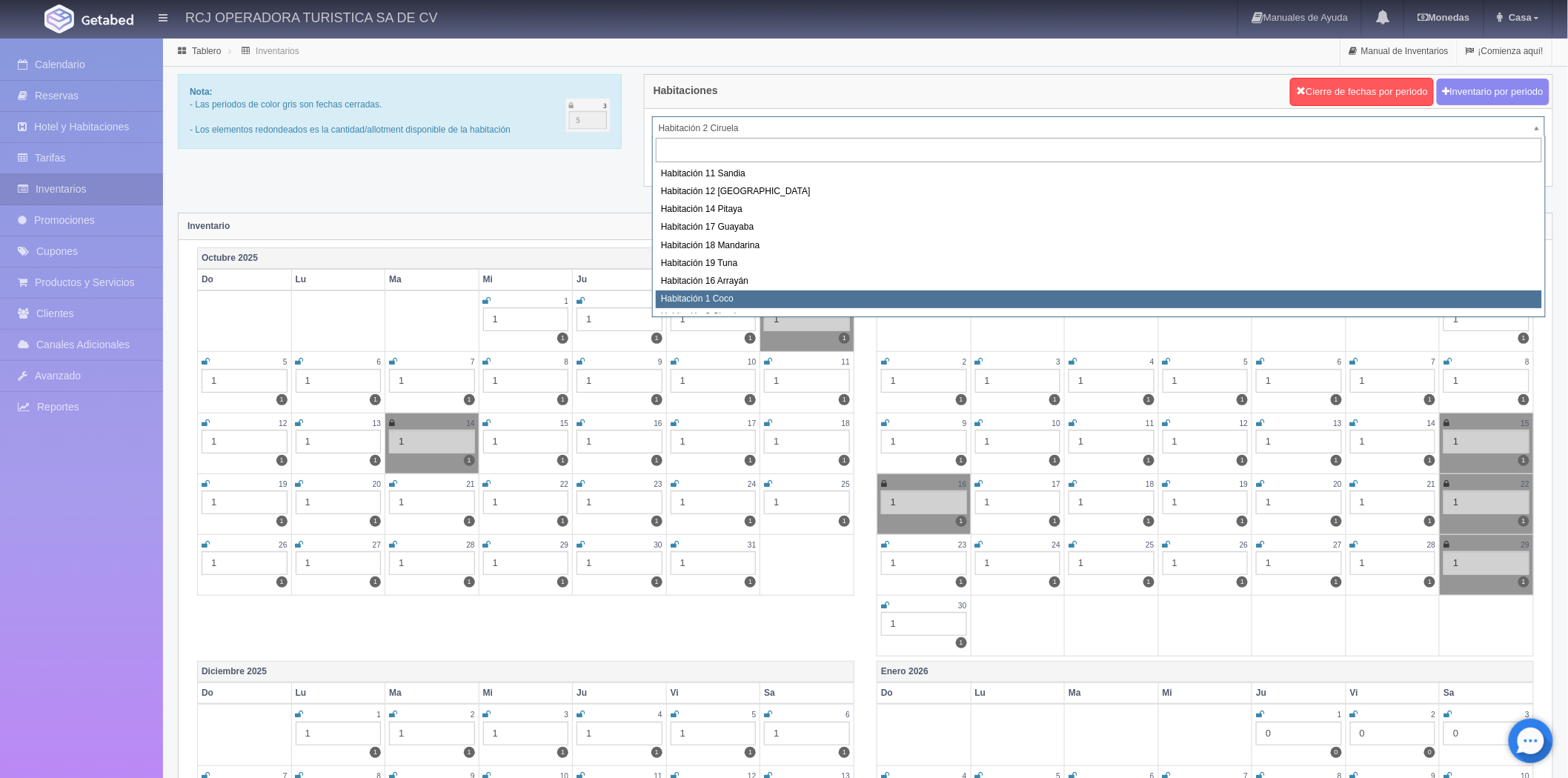
select select "1606"
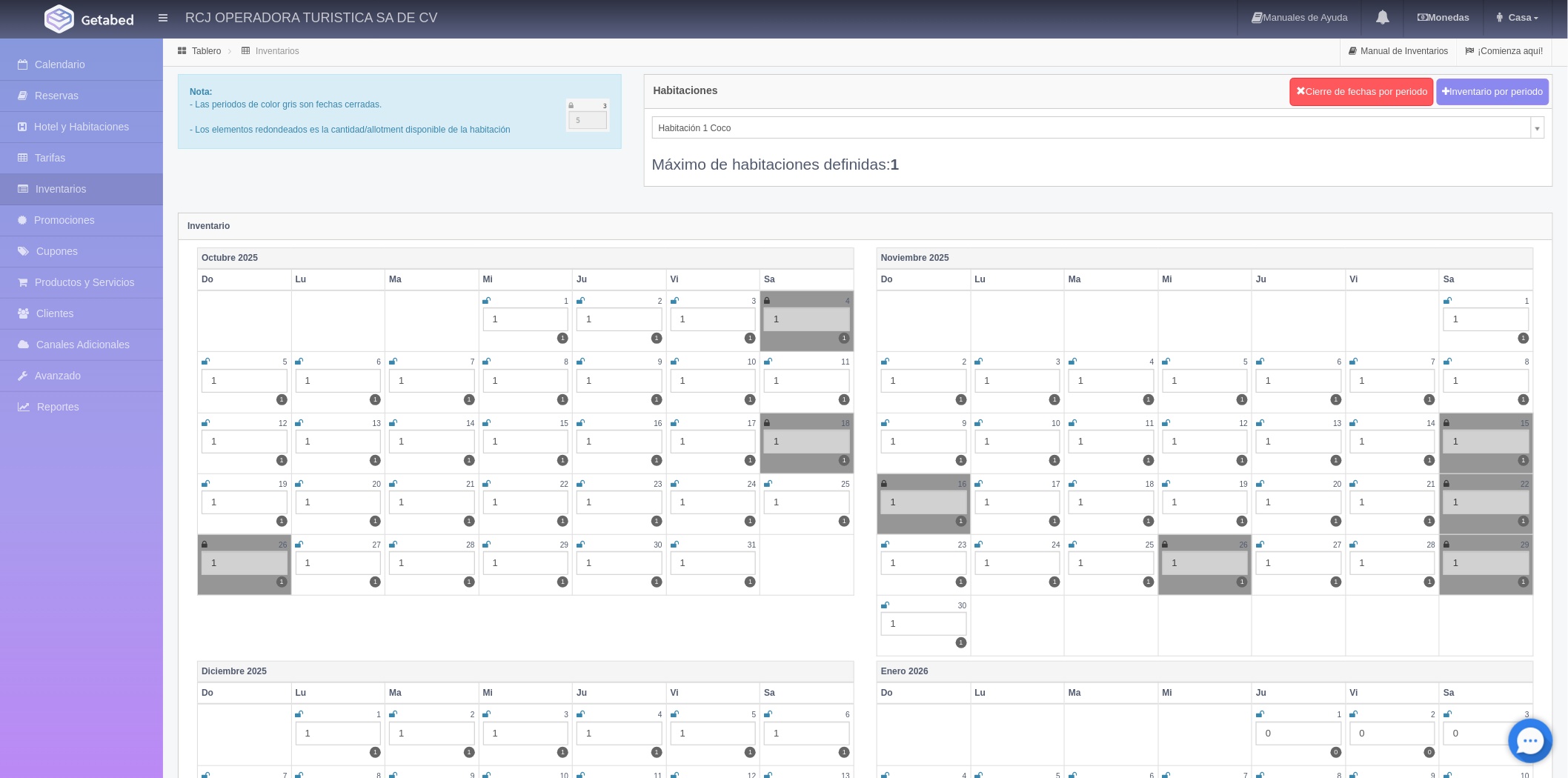
click at [394, 418] on icon at bounding box center [393, 422] width 8 height 9
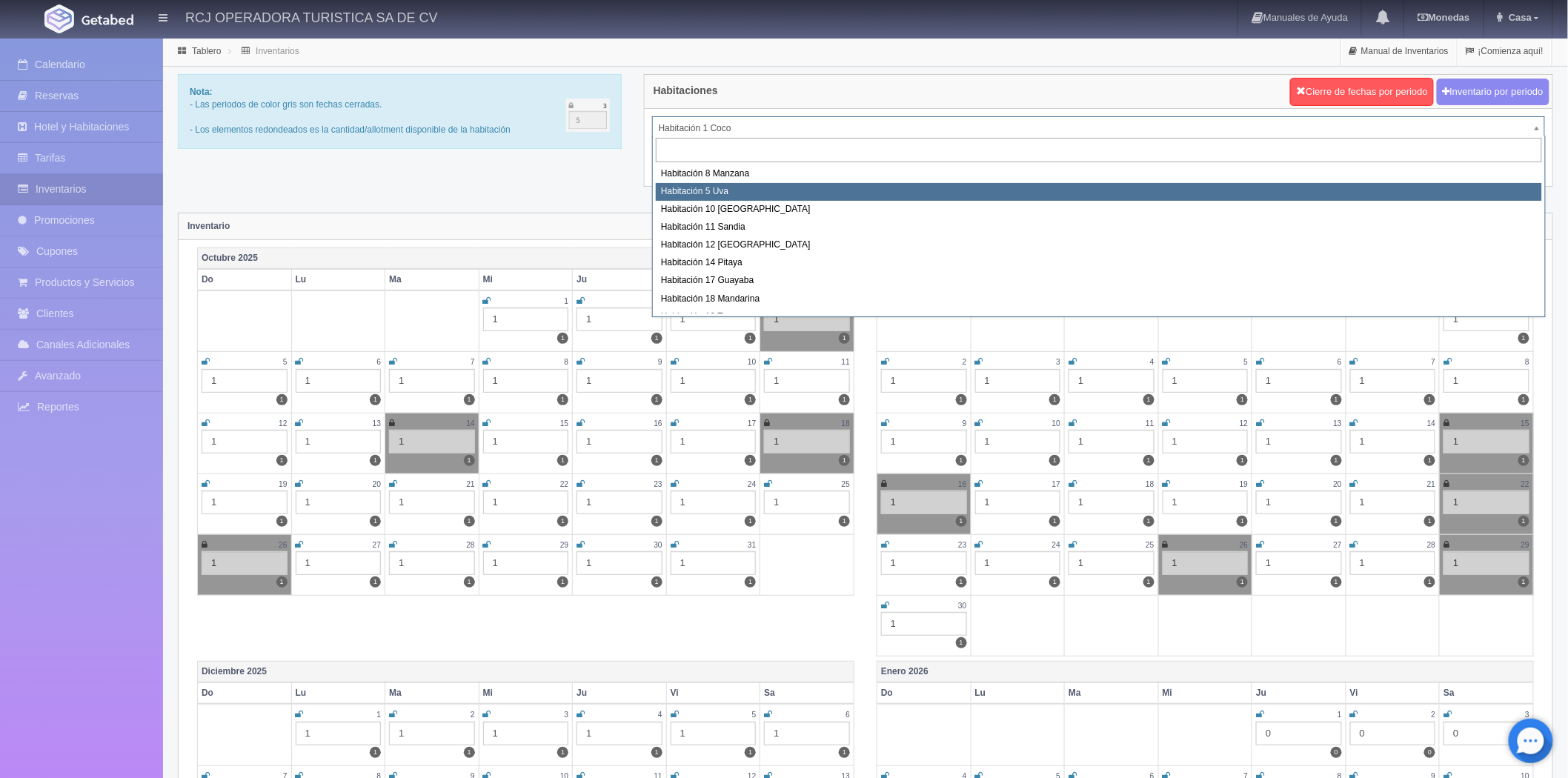
select select "1573"
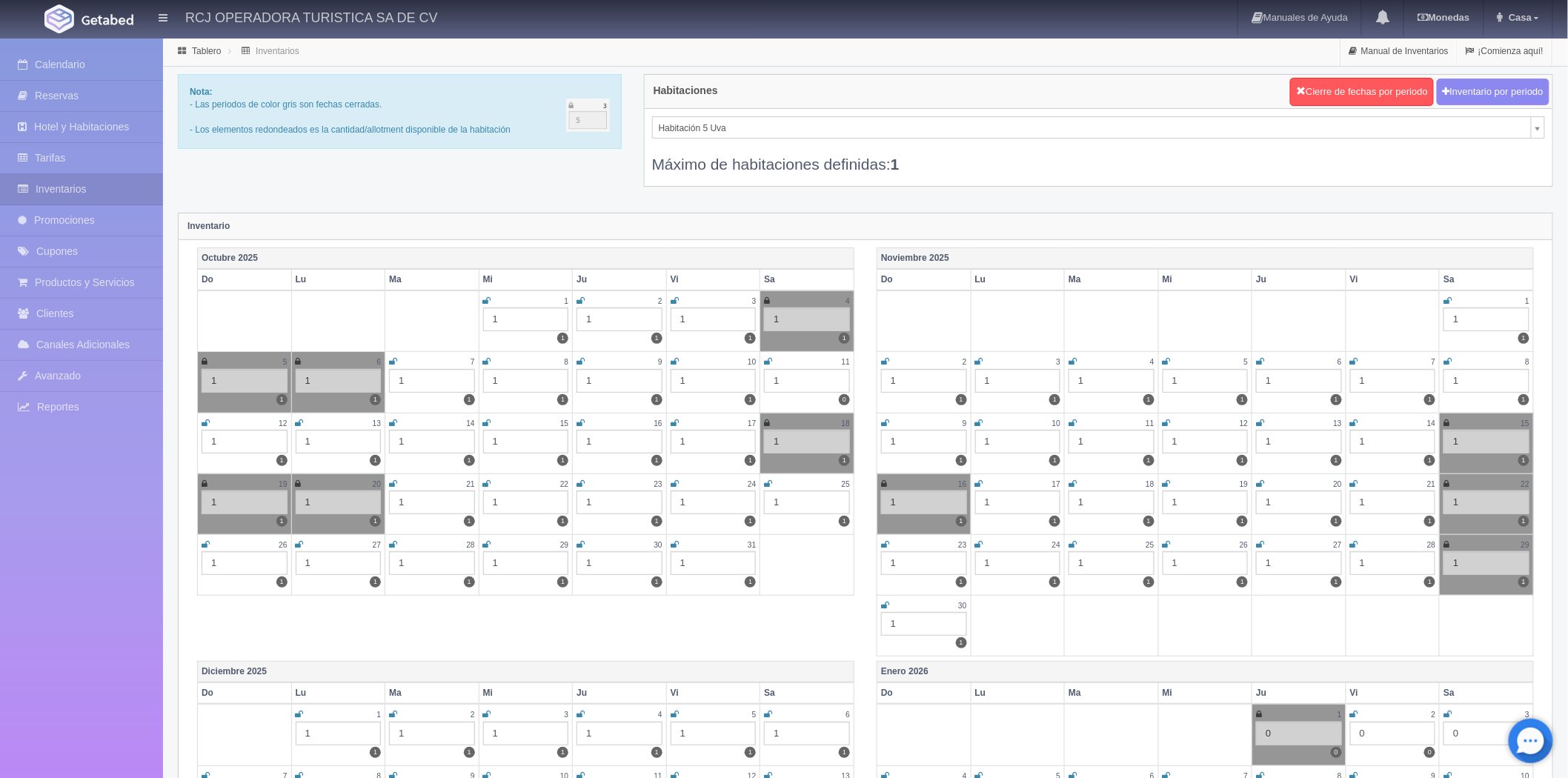
click at [393, 418] on icon at bounding box center [393, 422] width 8 height 9
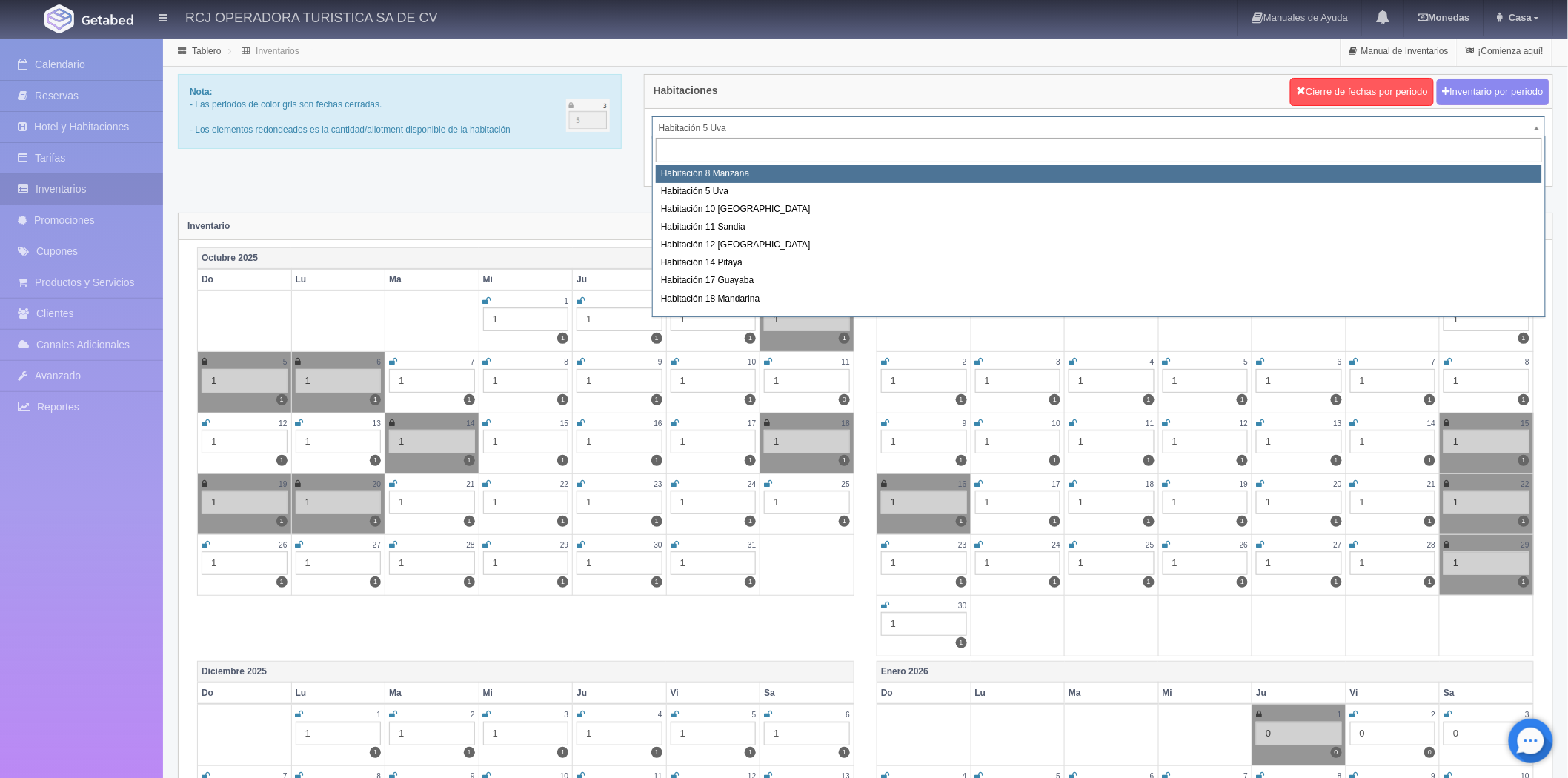
select select "1566"
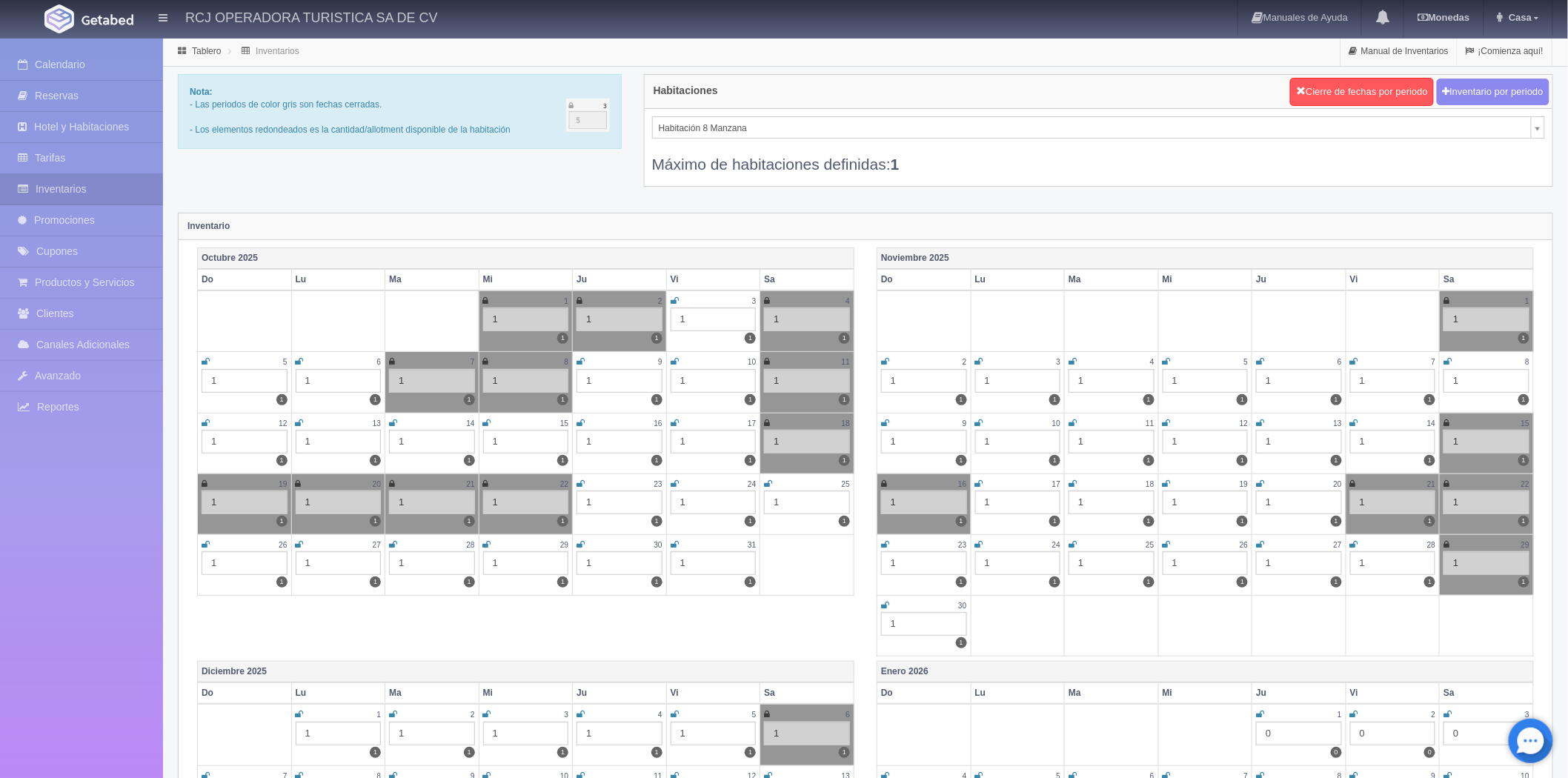
click at [394, 419] on icon at bounding box center [393, 422] width 8 height 9
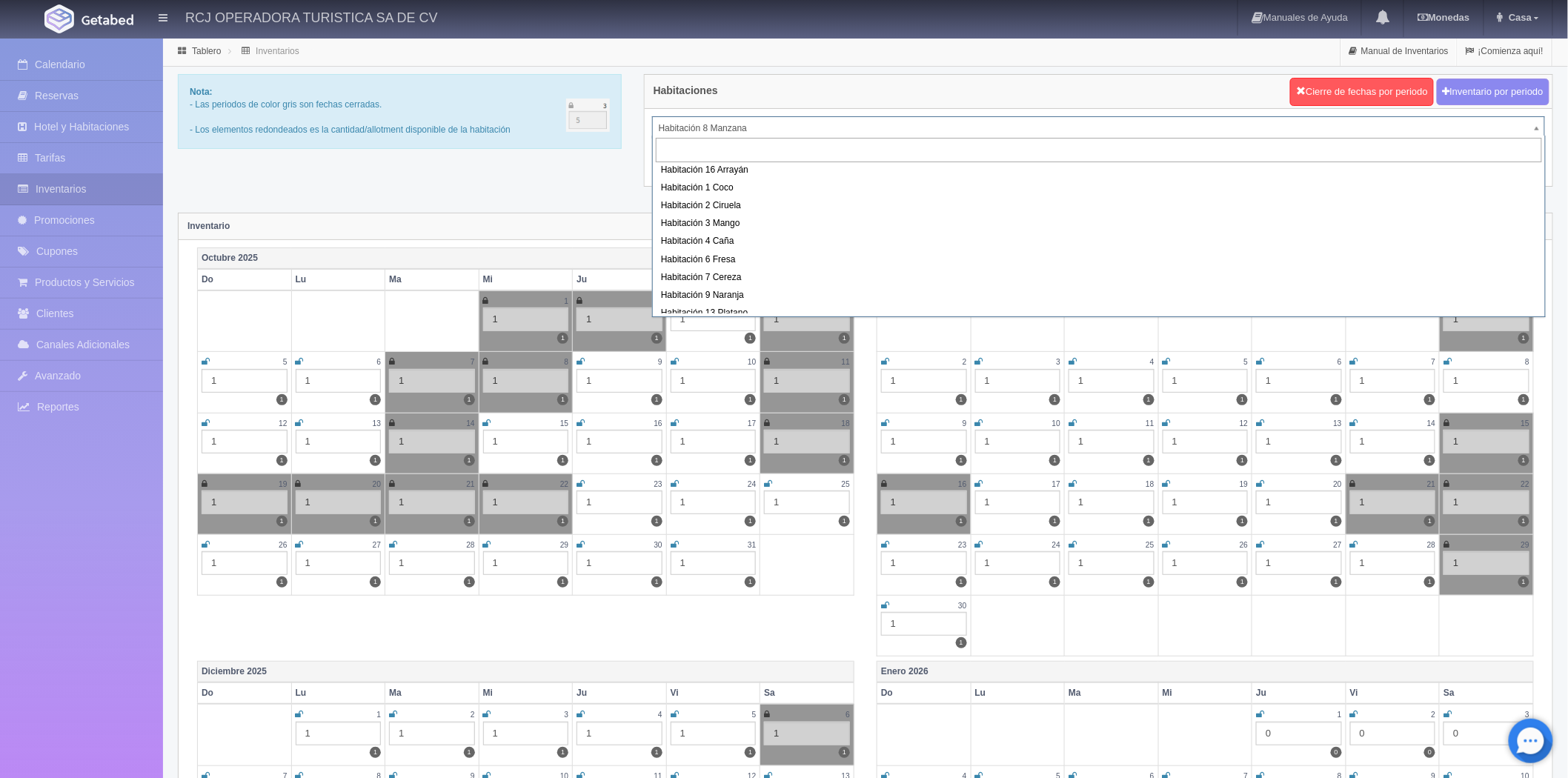
scroll to position [190, 0]
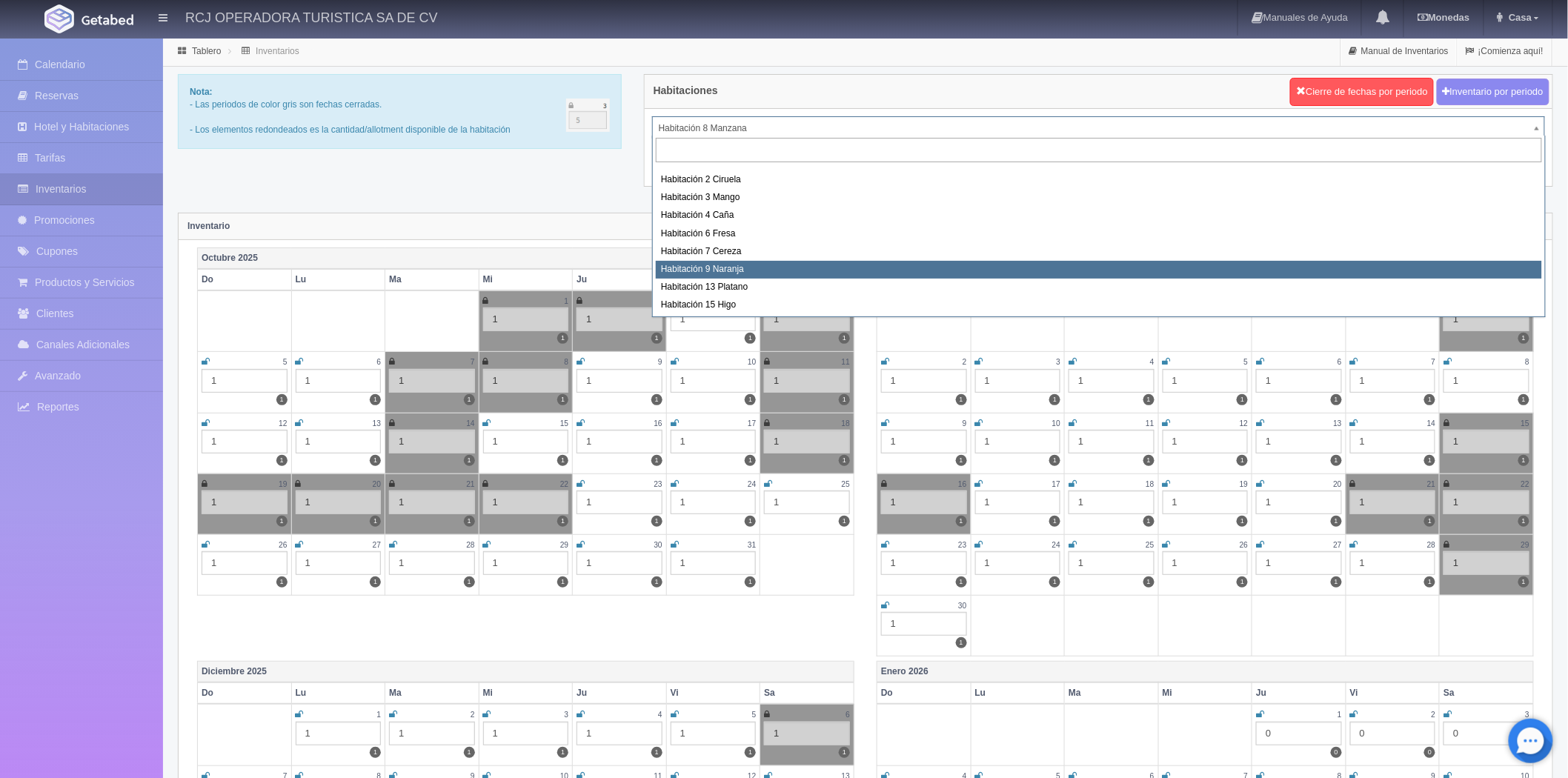
select select "1612"
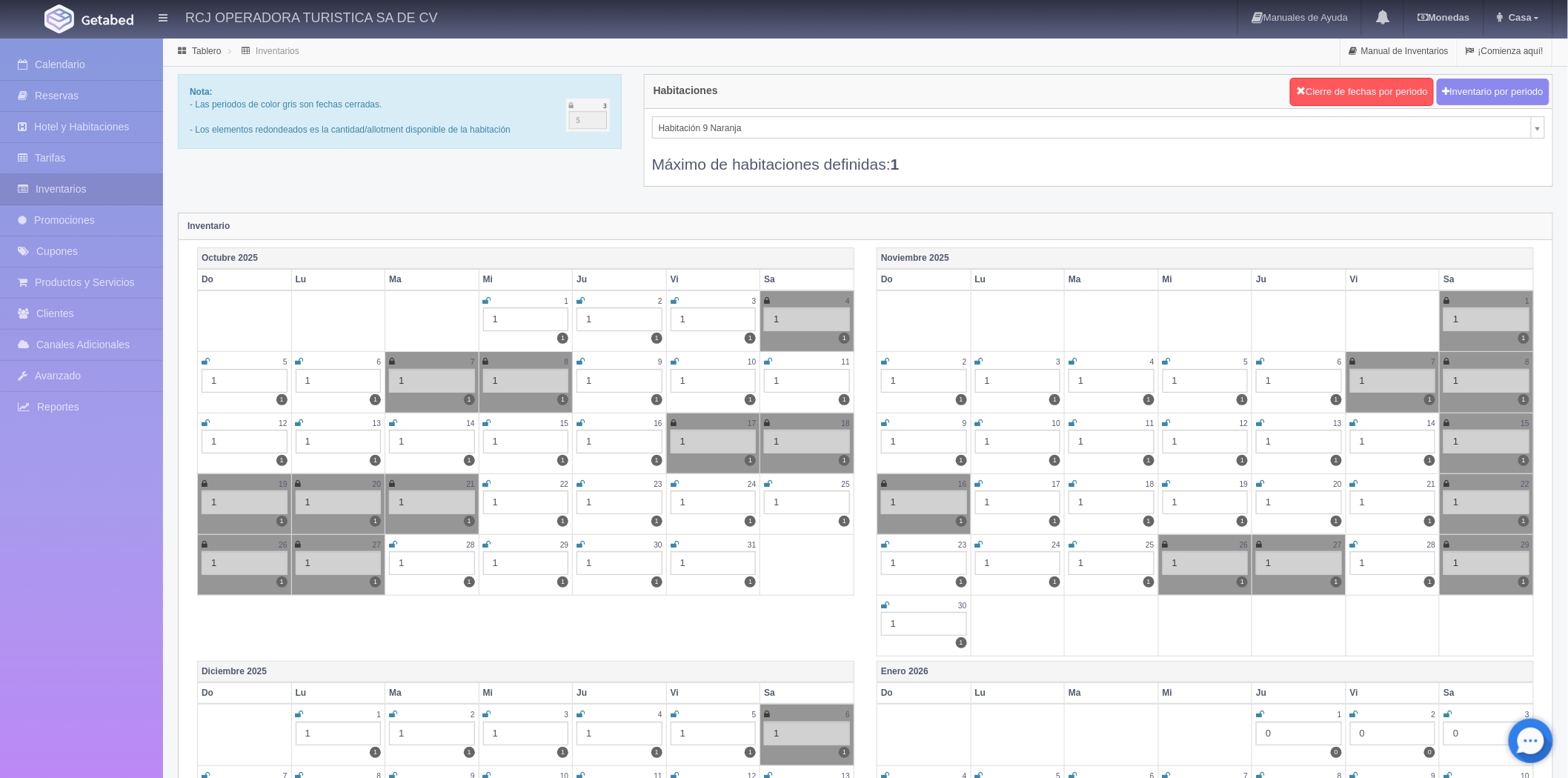
click at [397, 424] on div "14" at bounding box center [432, 423] width 86 height 13
click at [396, 424] on icon at bounding box center [393, 422] width 8 height 9
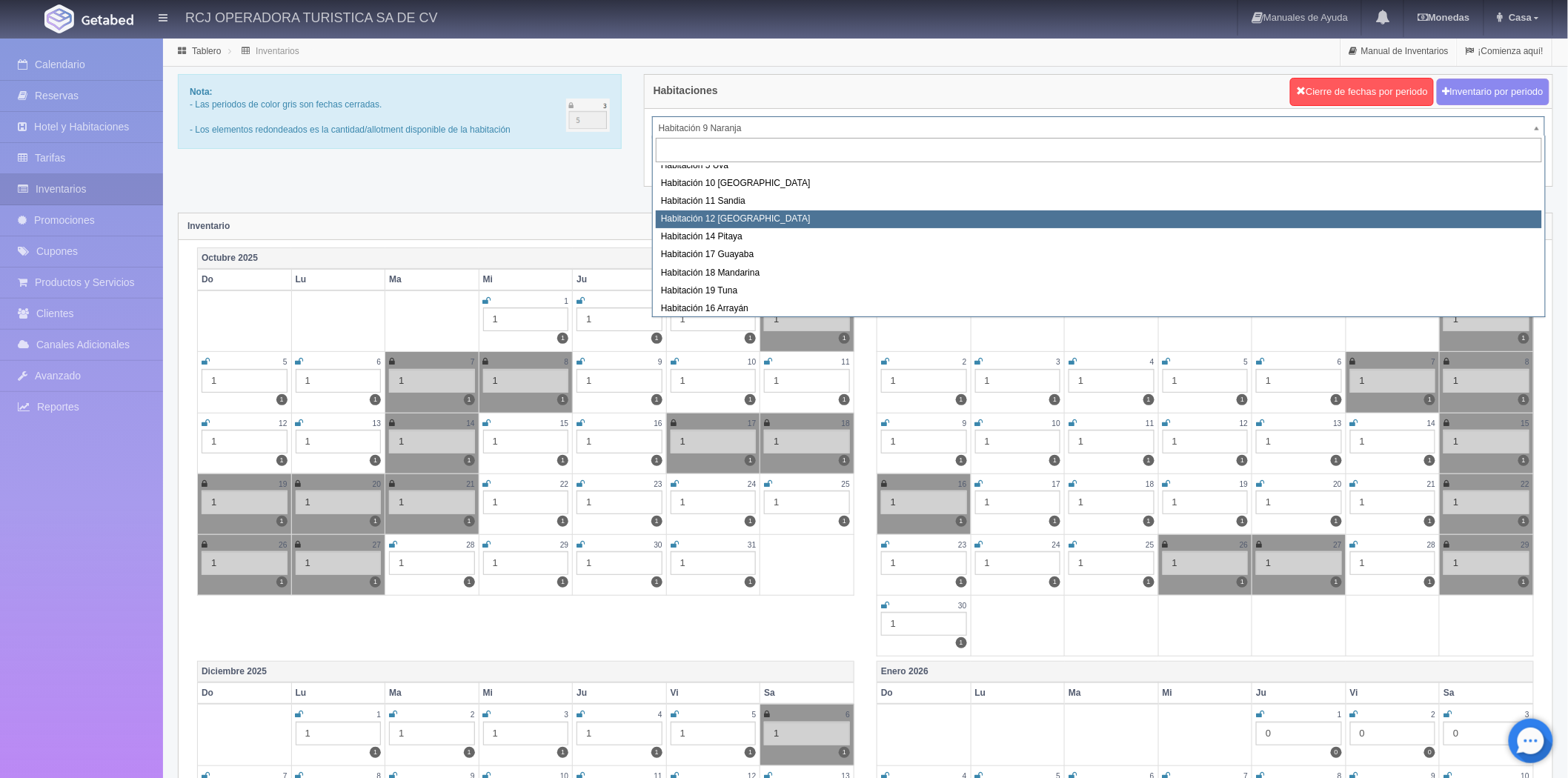
select select "1576"
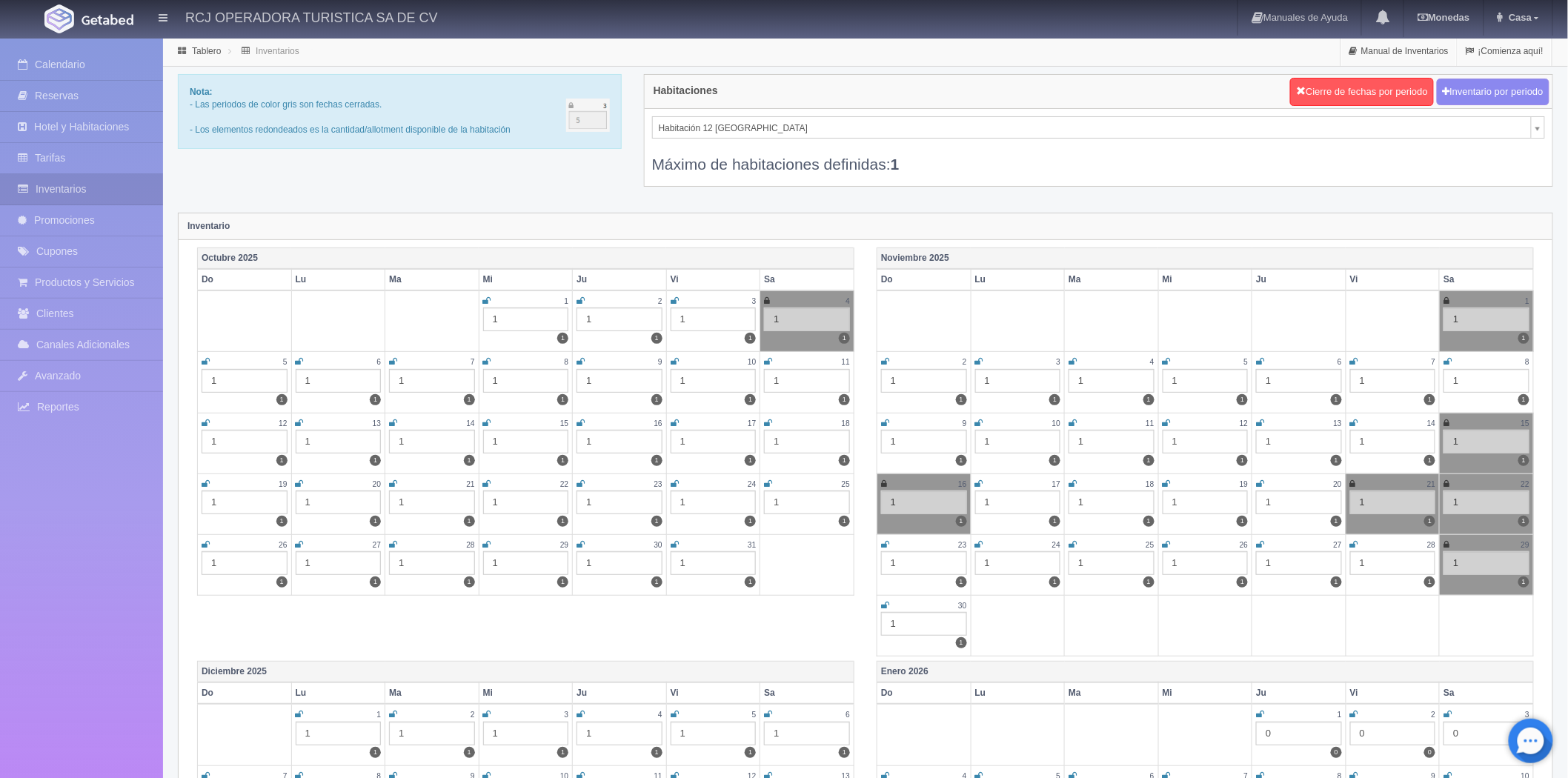
click at [393, 424] on icon at bounding box center [393, 422] width 8 height 9
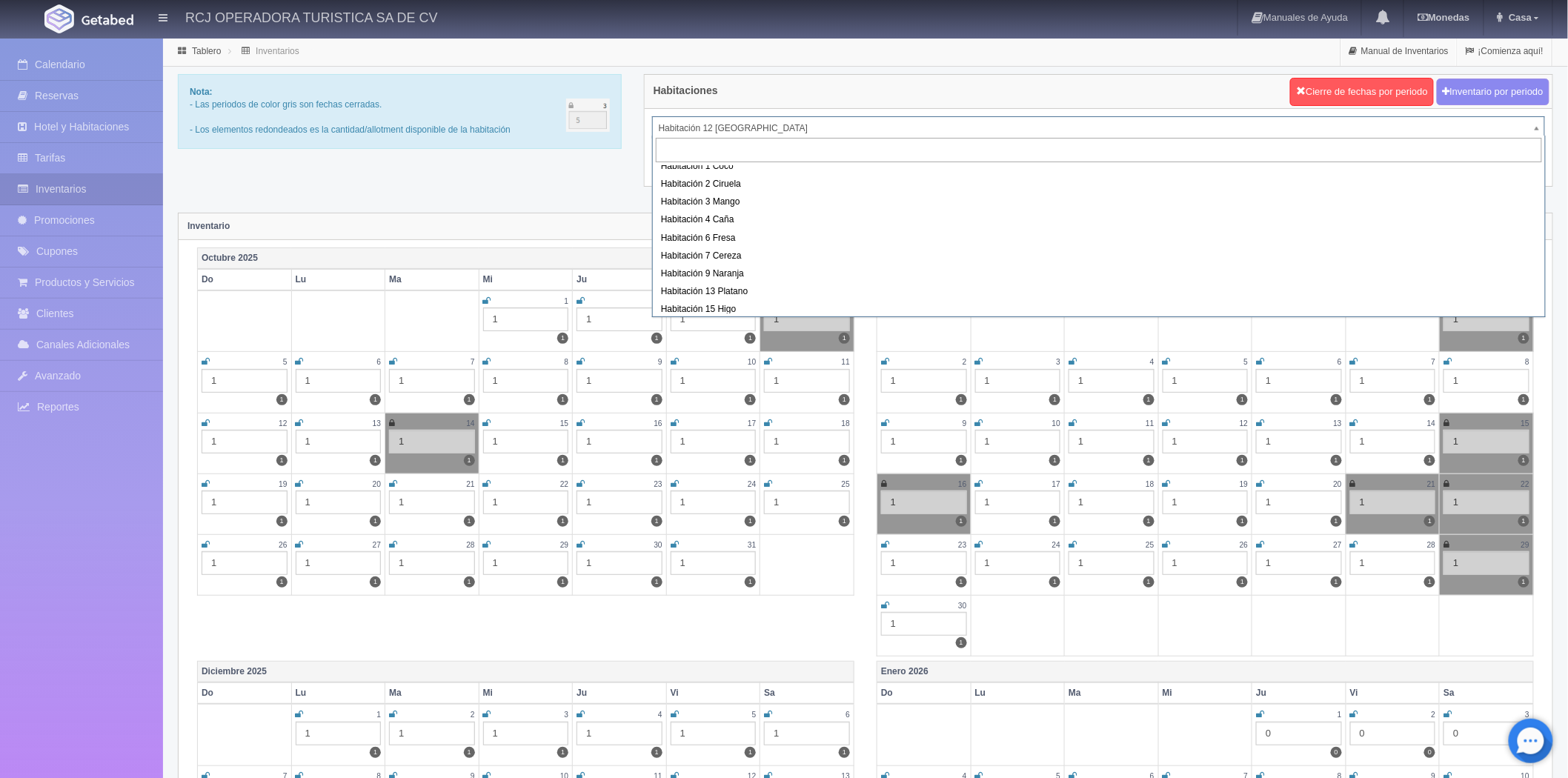
scroll to position [190, 0]
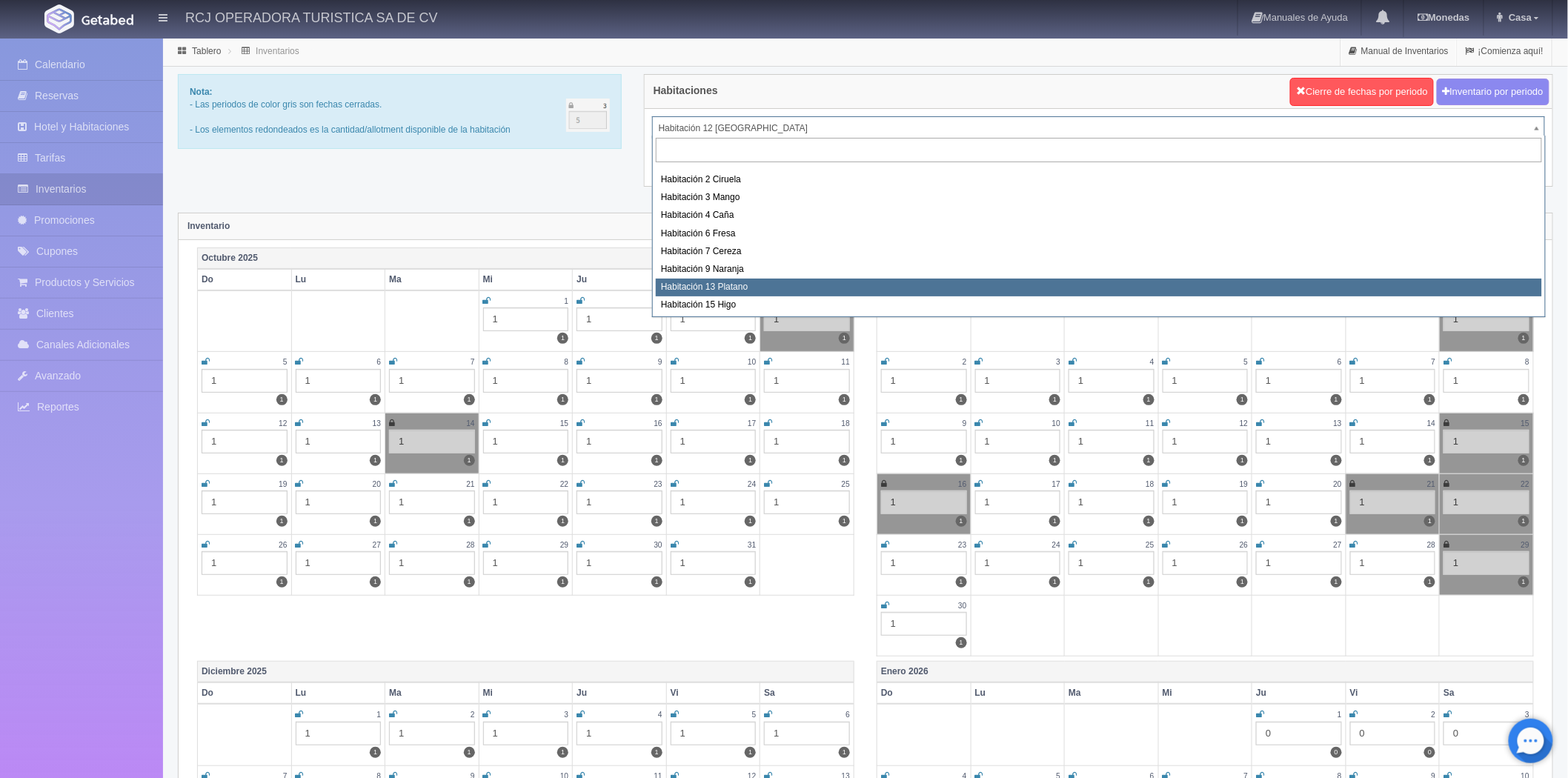
select select "1613"
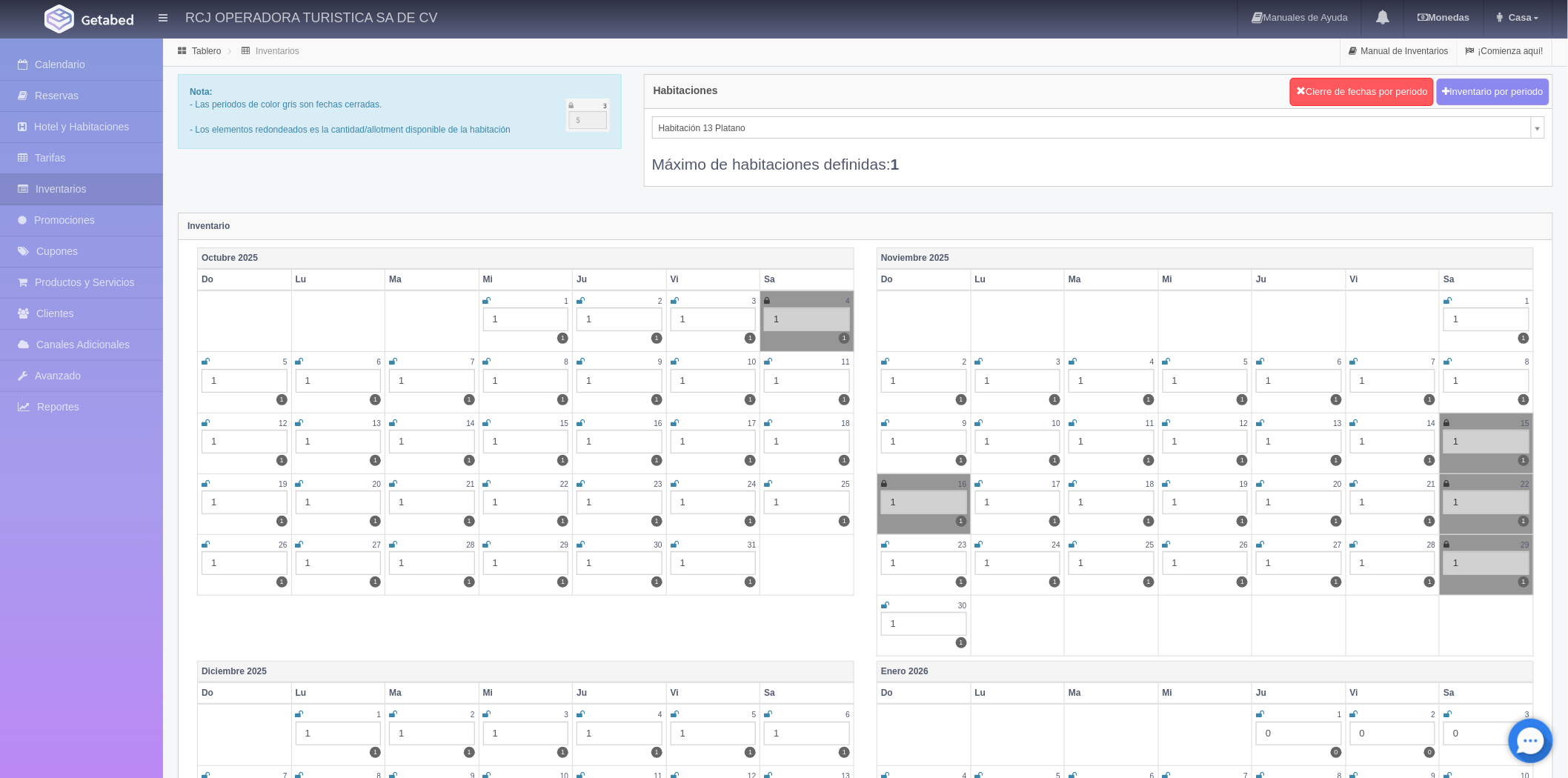
click at [394, 422] on icon at bounding box center [393, 422] width 8 height 9
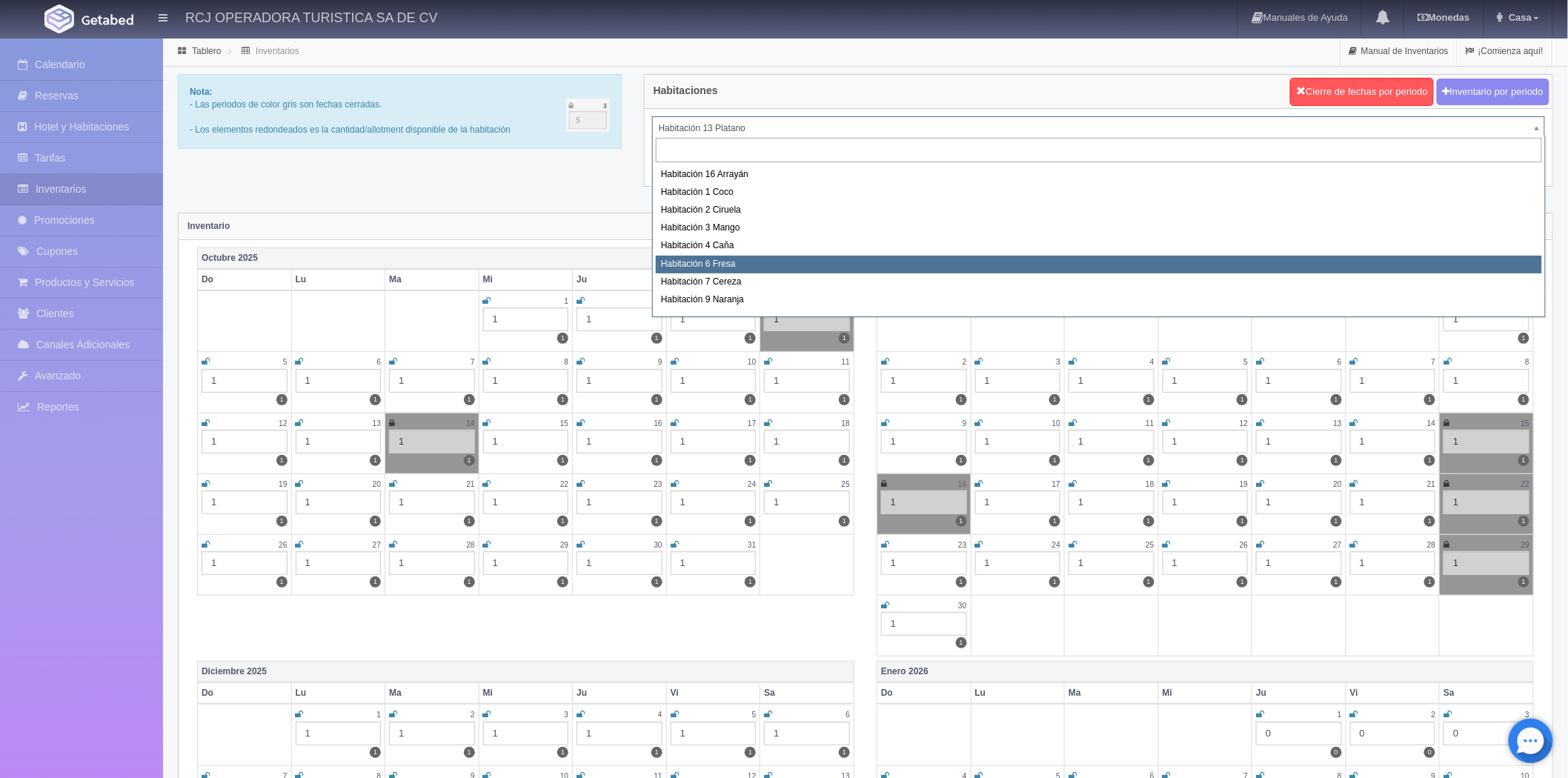
scroll to position [190, 0]
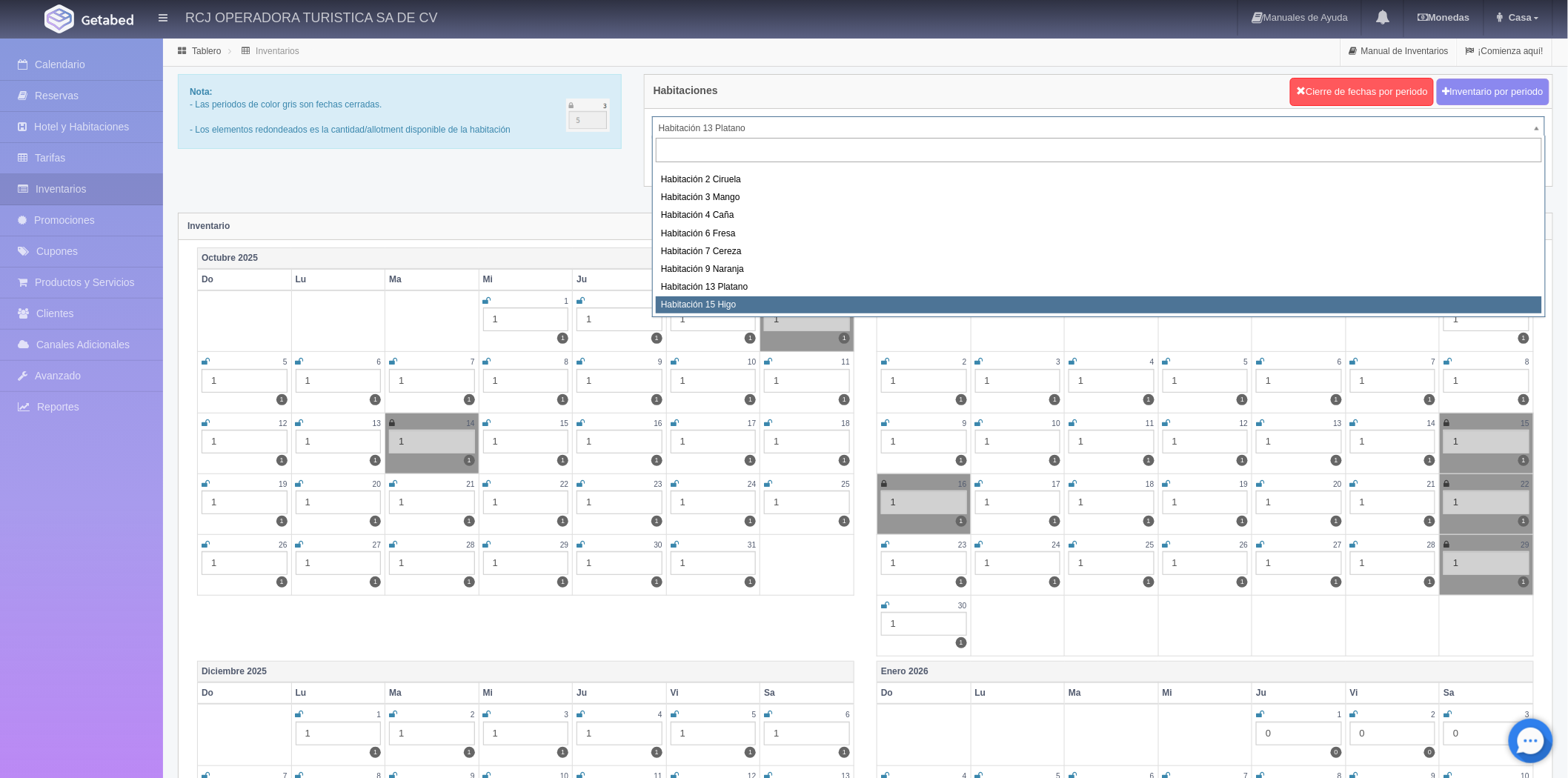
select select "1614"
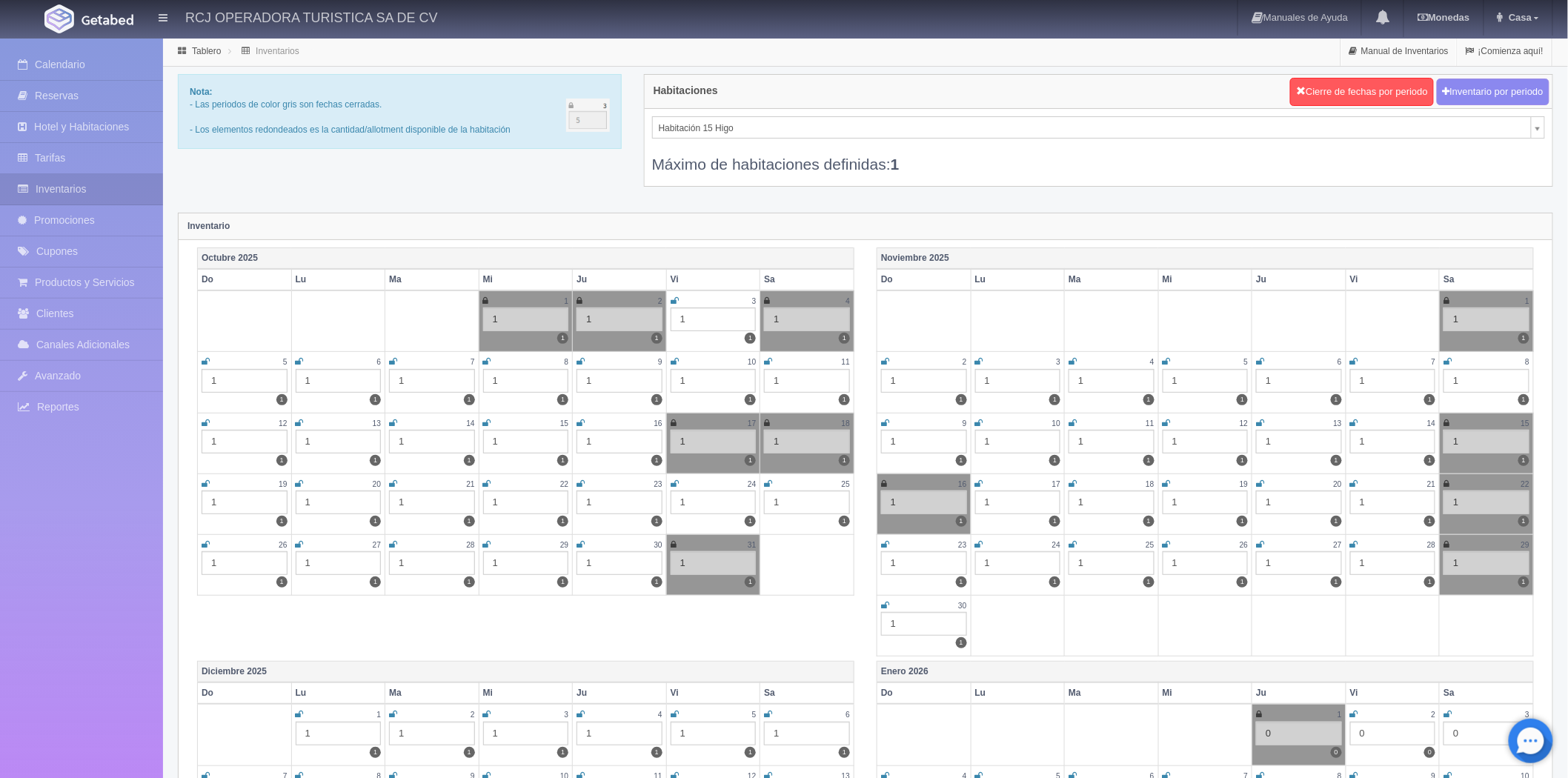
click at [394, 423] on icon at bounding box center [393, 422] width 8 height 9
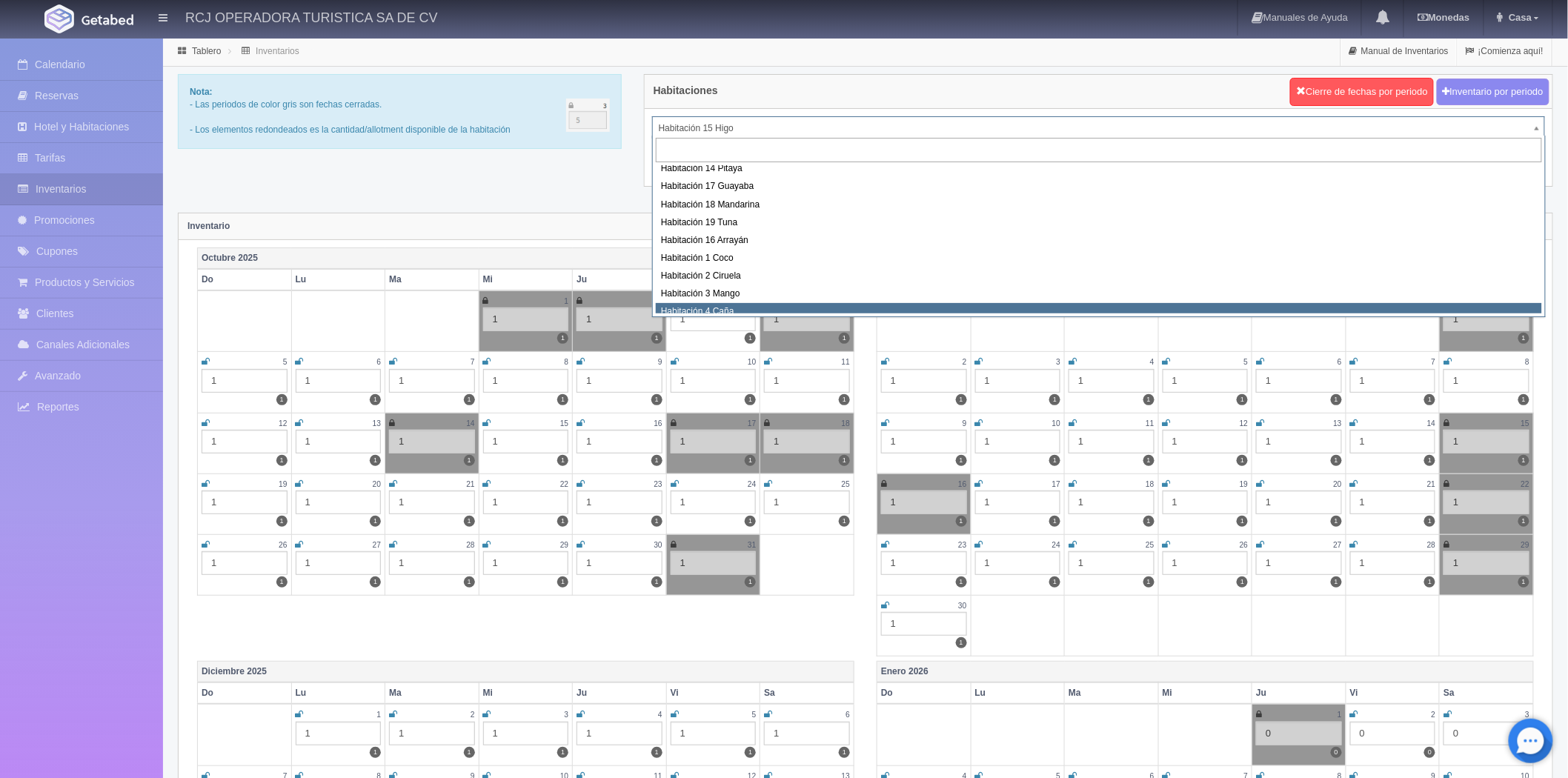
scroll to position [27, 0]
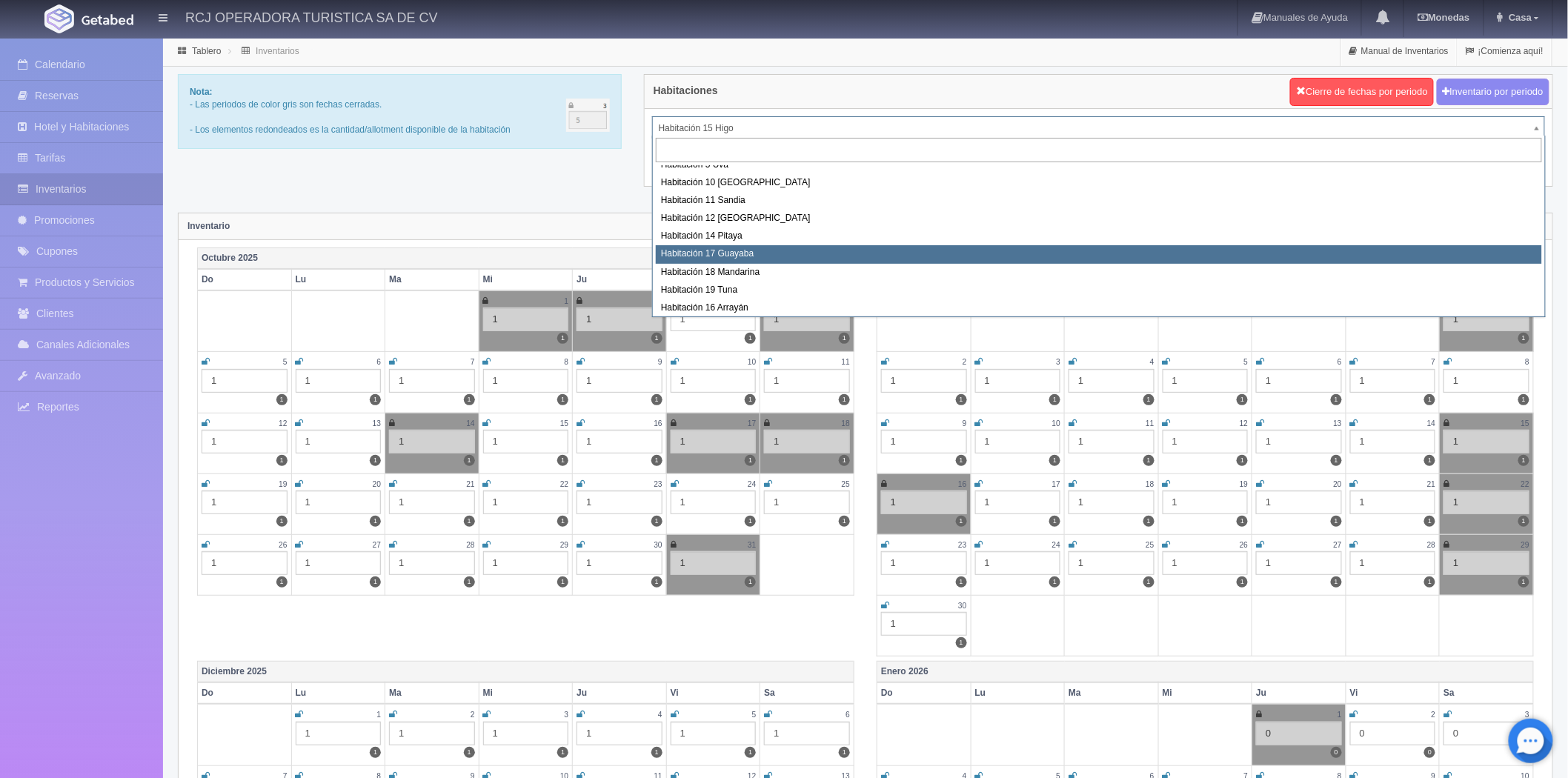
select select "1578"
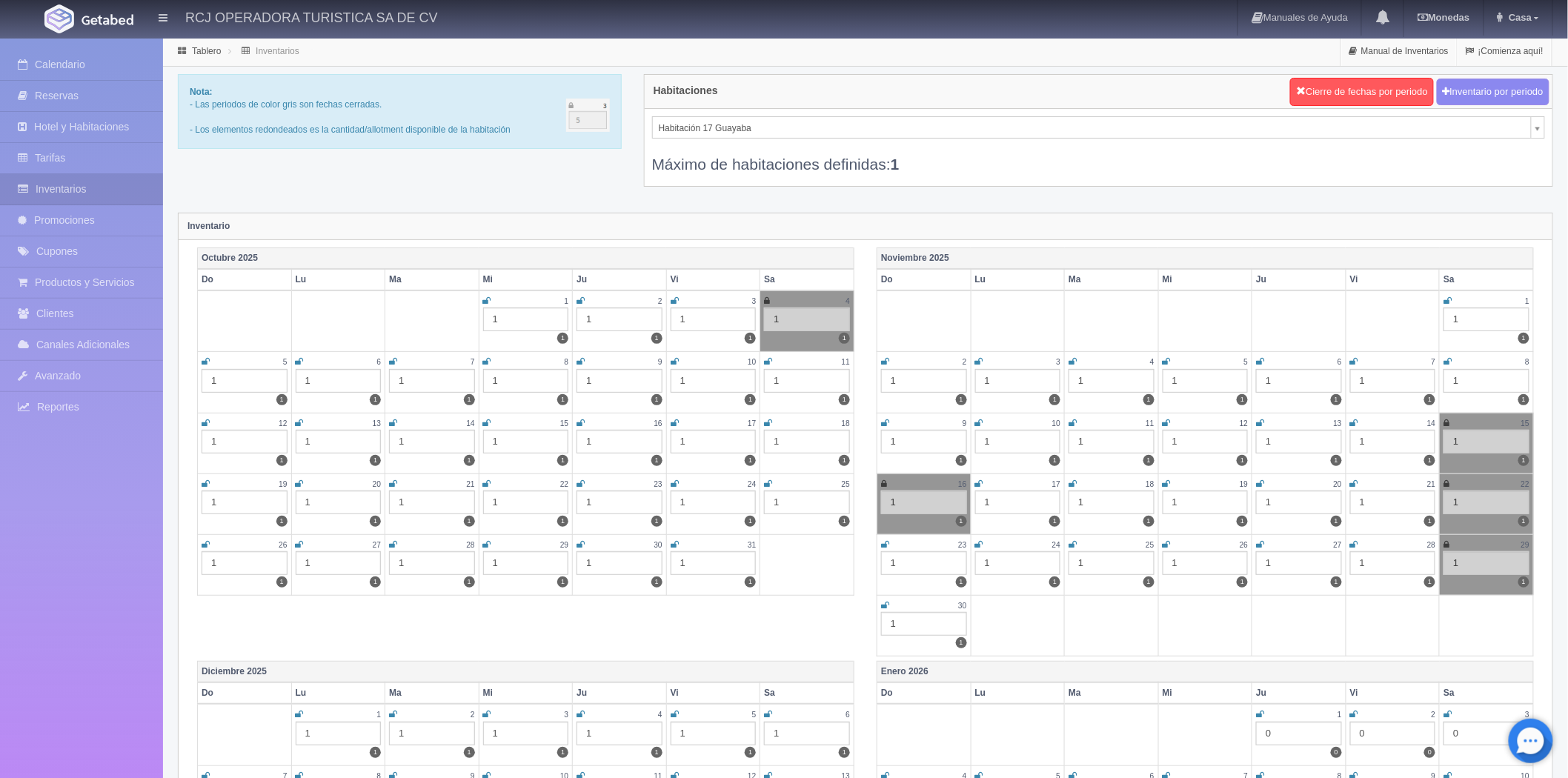
click at [390, 424] on icon at bounding box center [393, 422] width 8 height 9
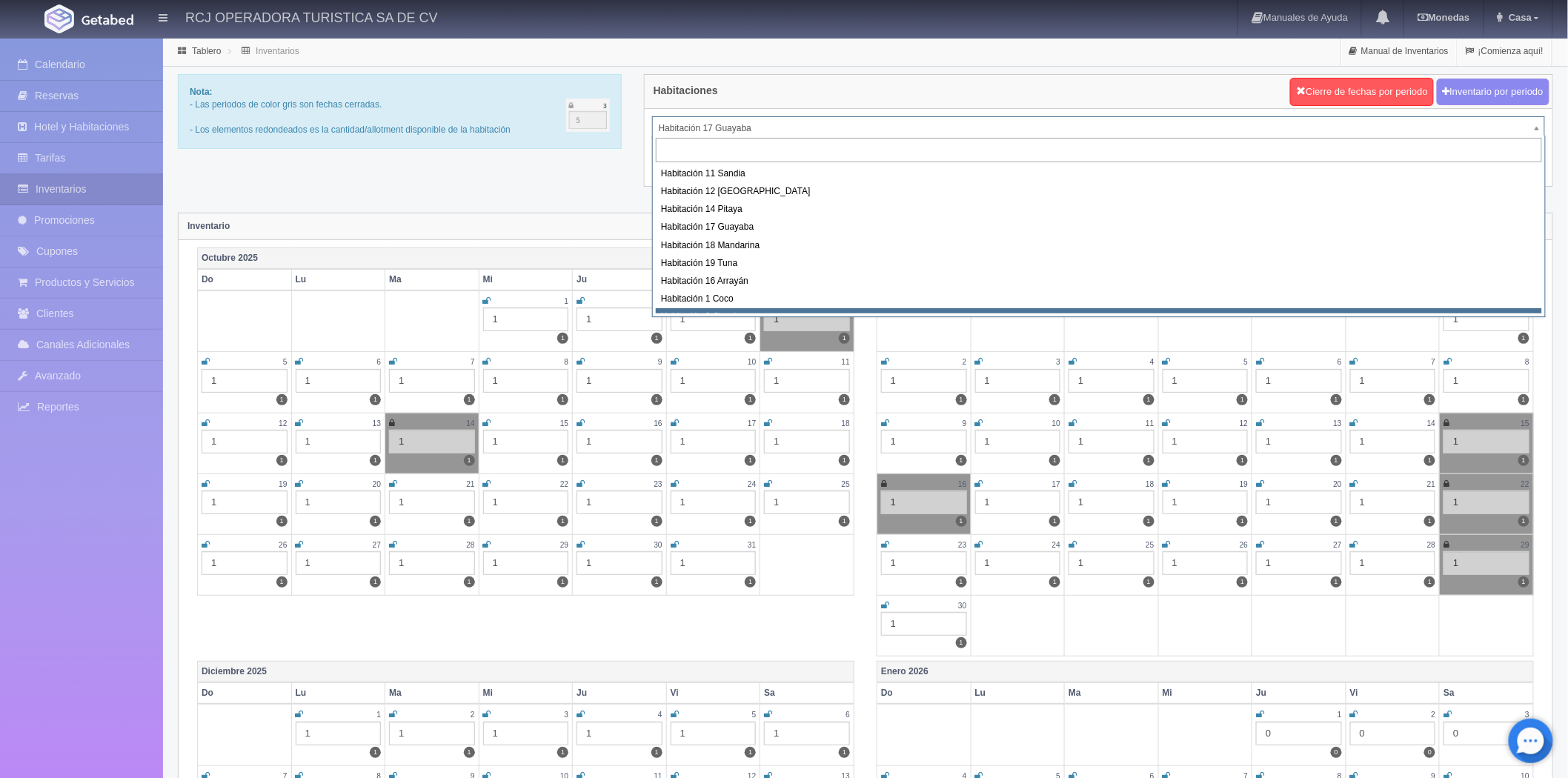
scroll to position [82, 0]
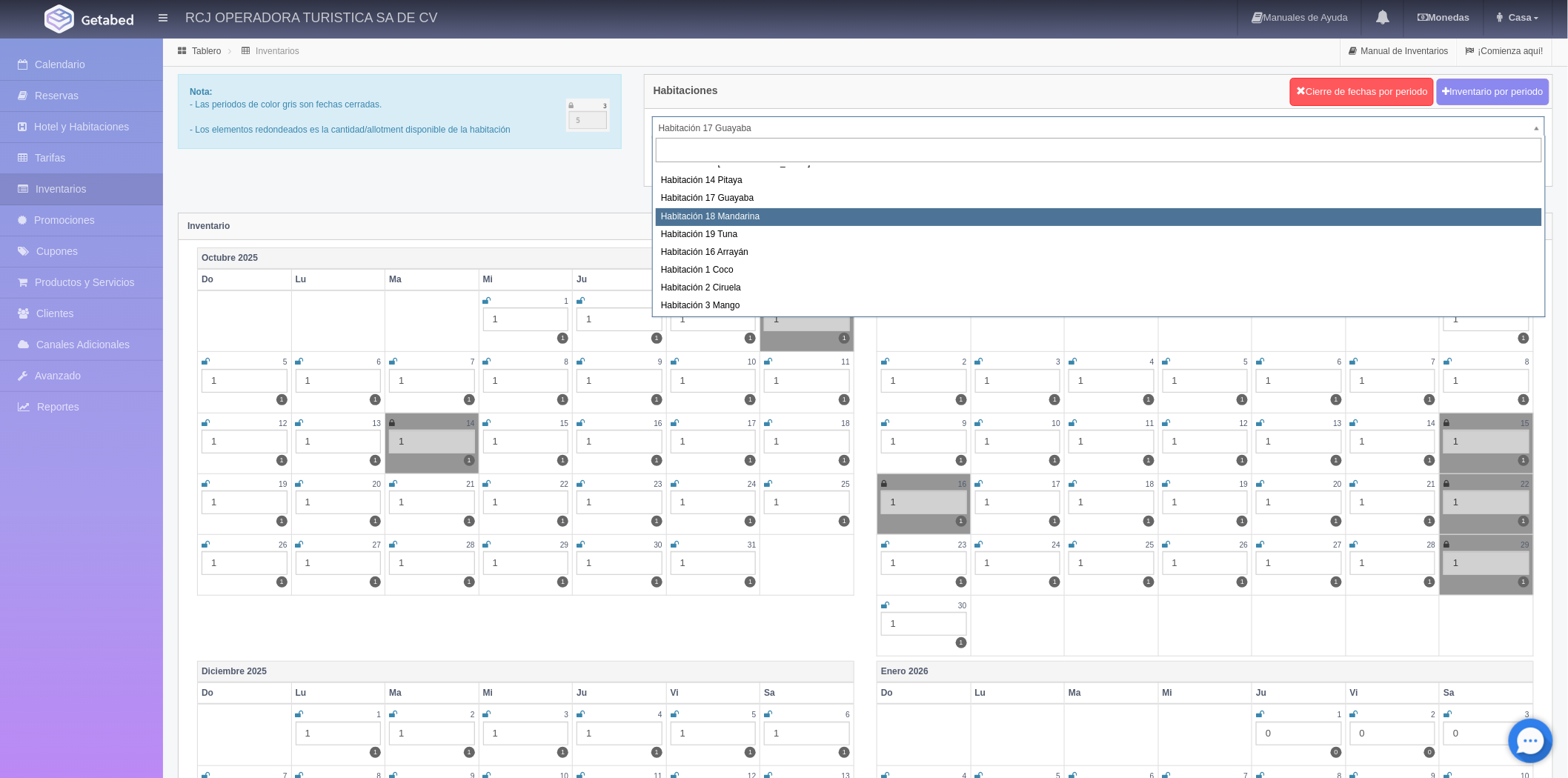
select select "1579"
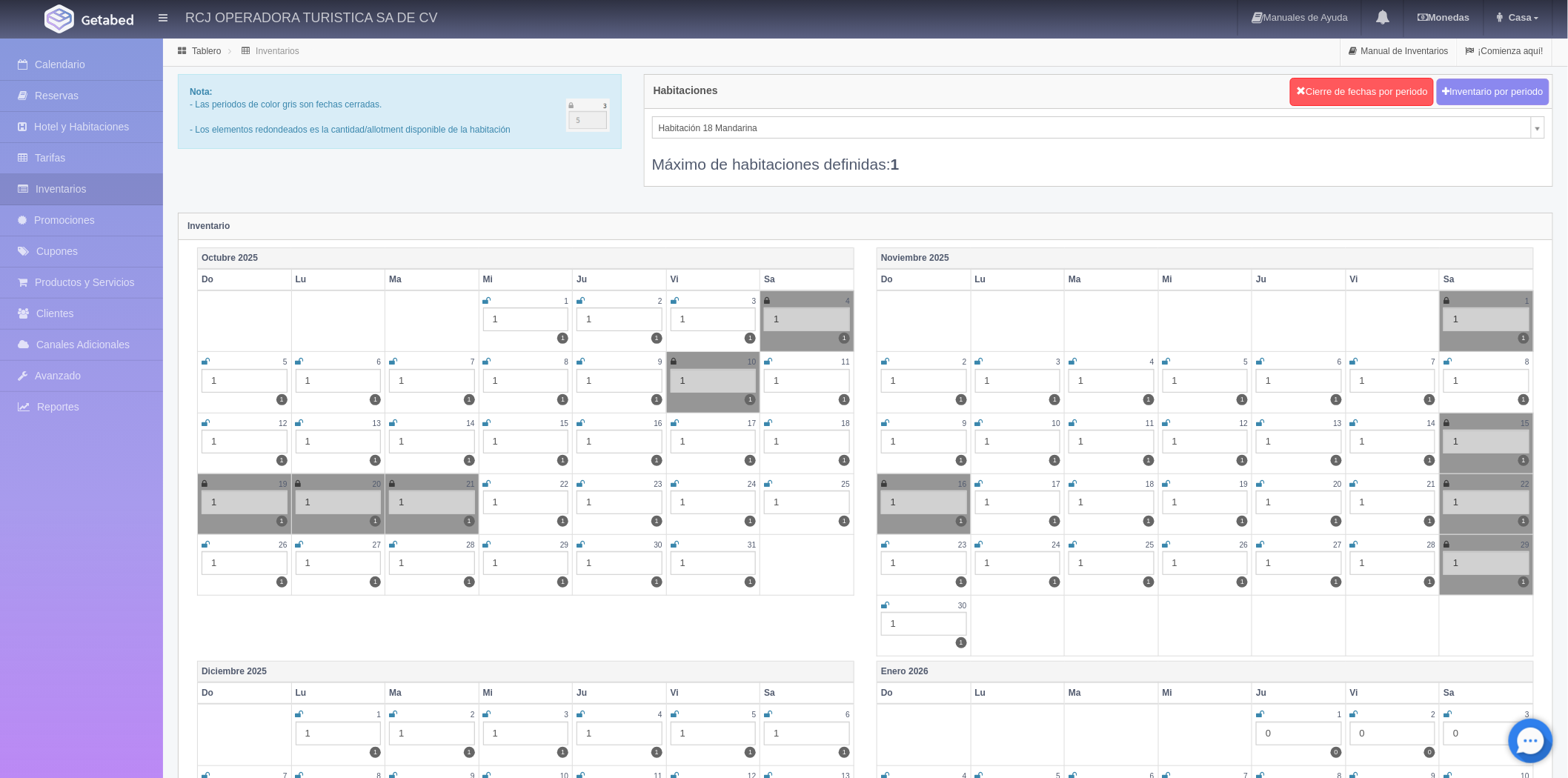
click at [389, 421] on icon at bounding box center [393, 422] width 8 height 9
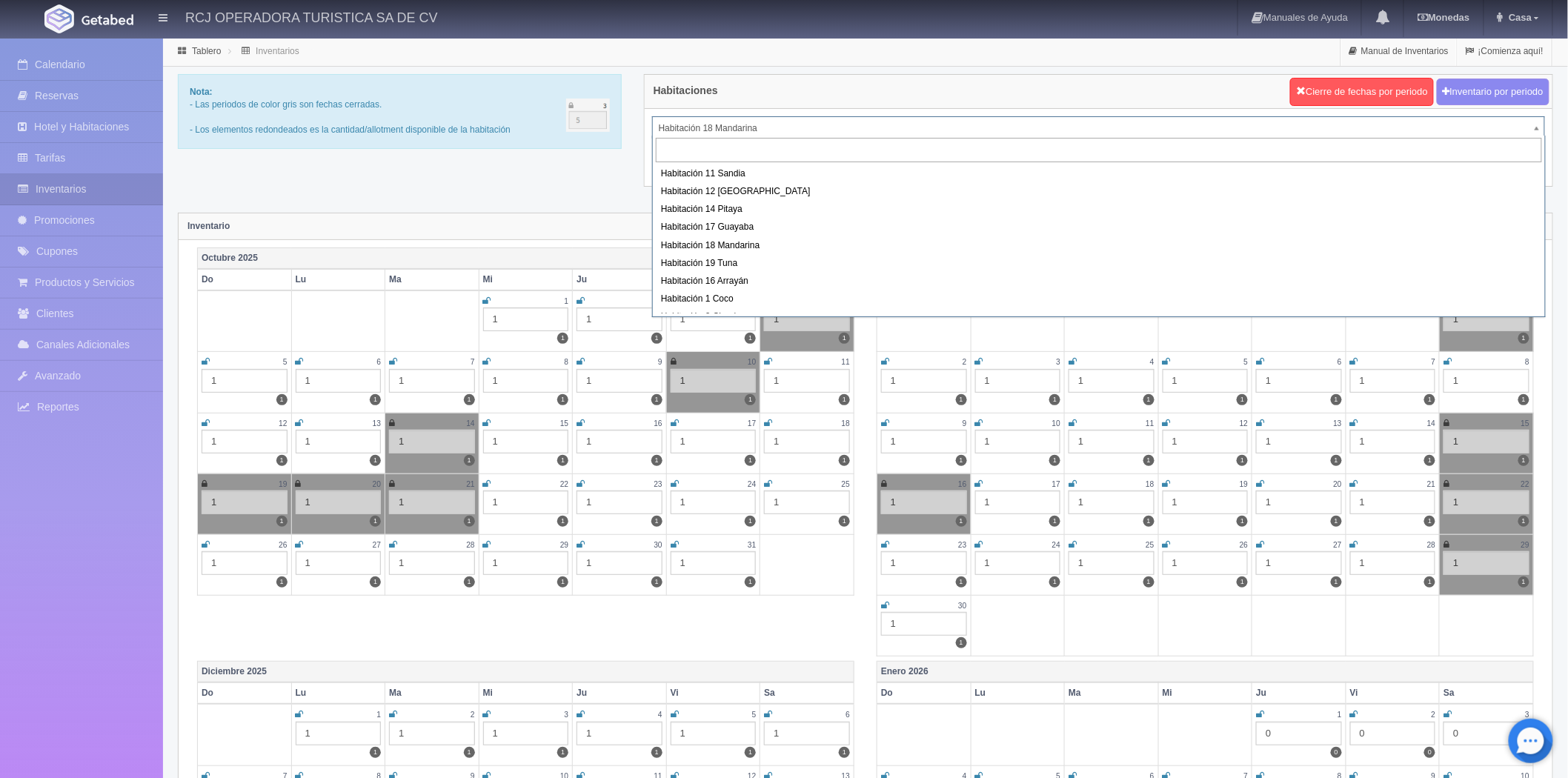
scroll to position [82, 0]
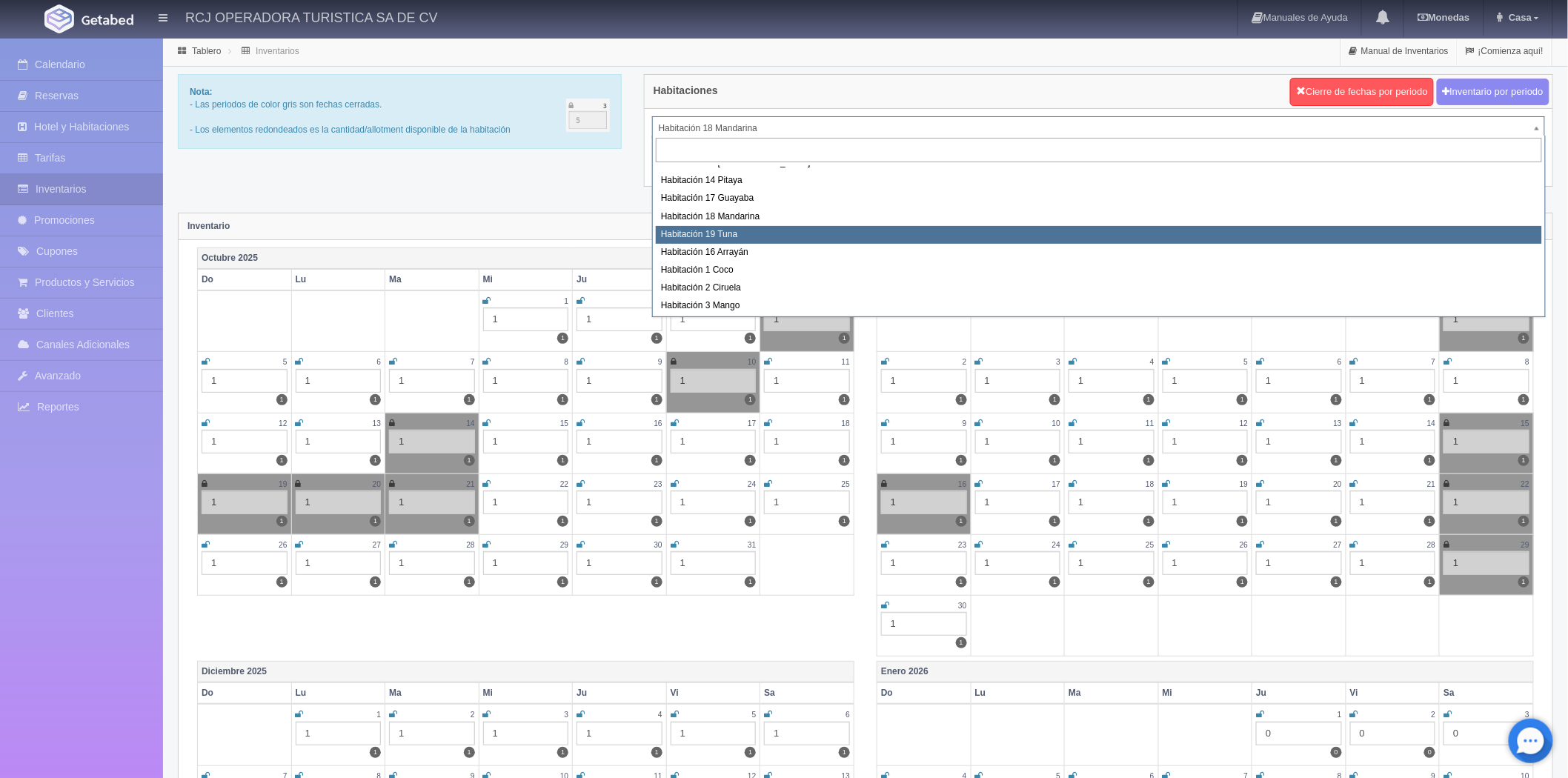
select select "1580"
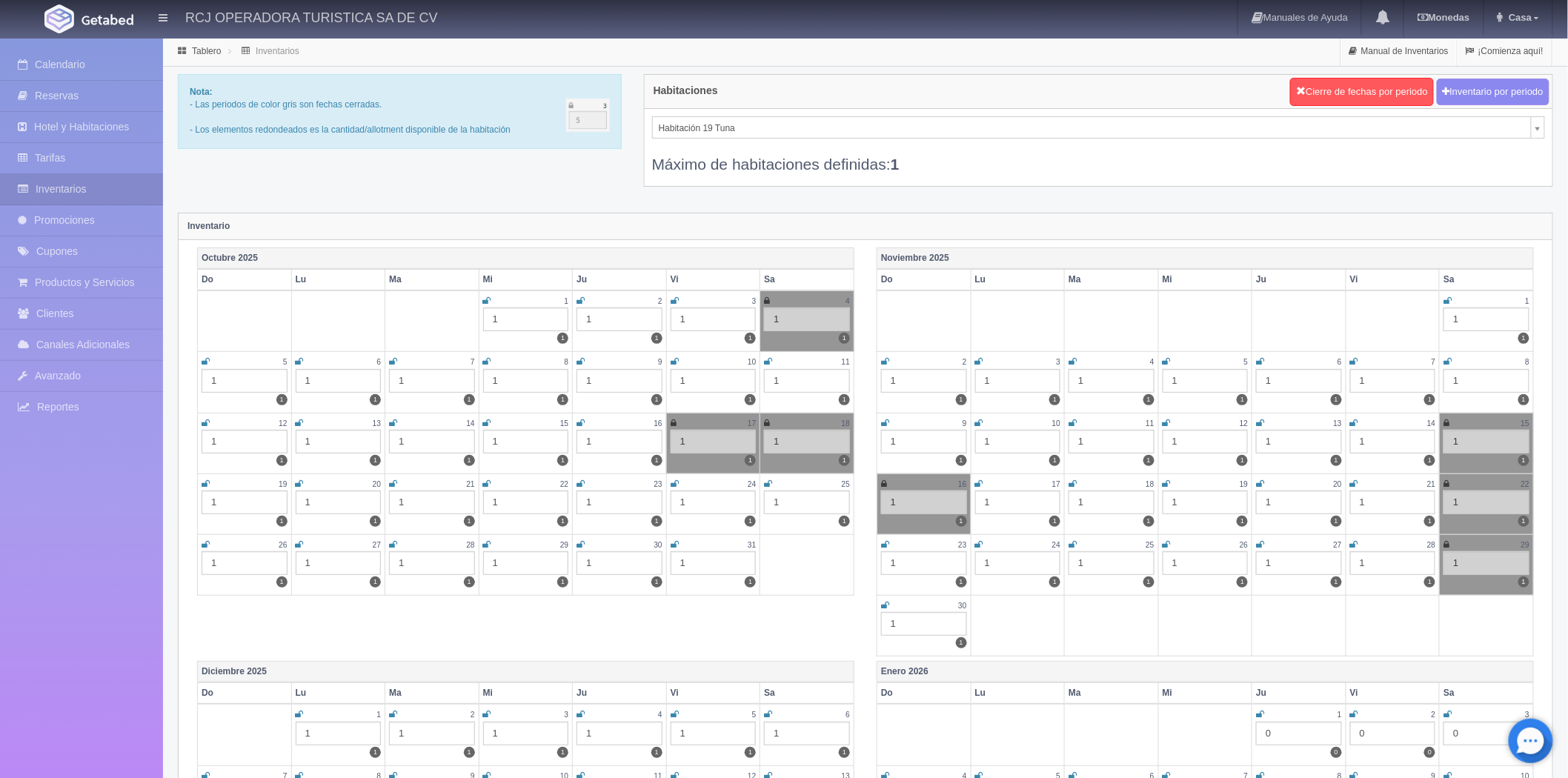
click at [393, 417] on link at bounding box center [393, 423] width 8 height 13
